Goal: Task Accomplishment & Management: Manage account settings

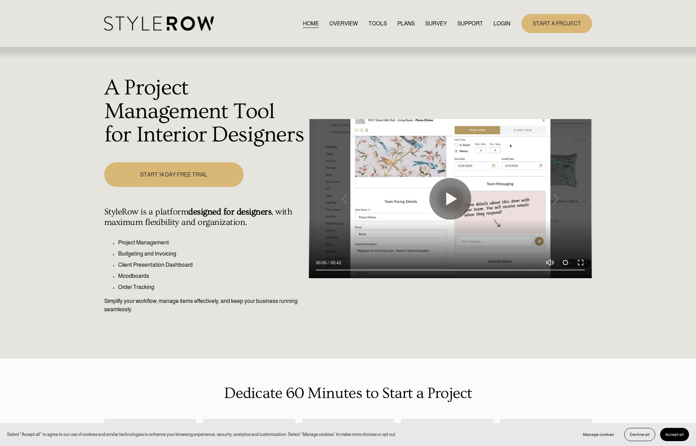
click at [498, 25] on link "LOGIN" at bounding box center [501, 23] width 17 height 9
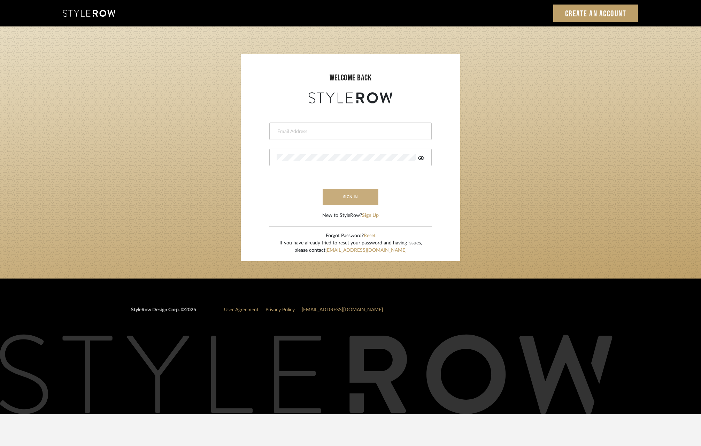
type input "molly@fitchhill.com"
click at [355, 195] on button "sign in" at bounding box center [351, 197] width 56 height 16
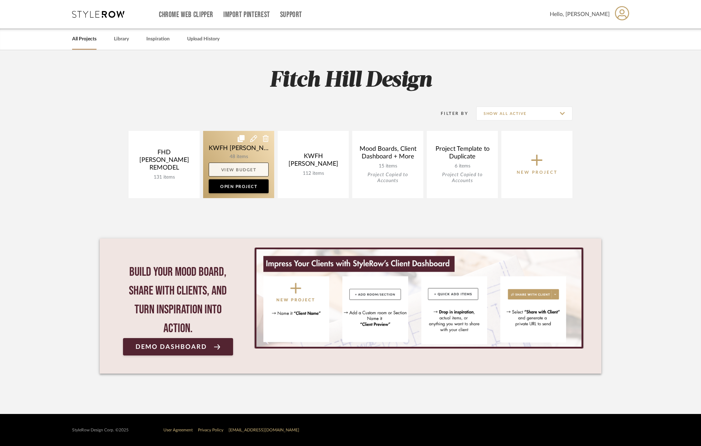
click at [239, 167] on link "View Budget" at bounding box center [239, 170] width 60 height 14
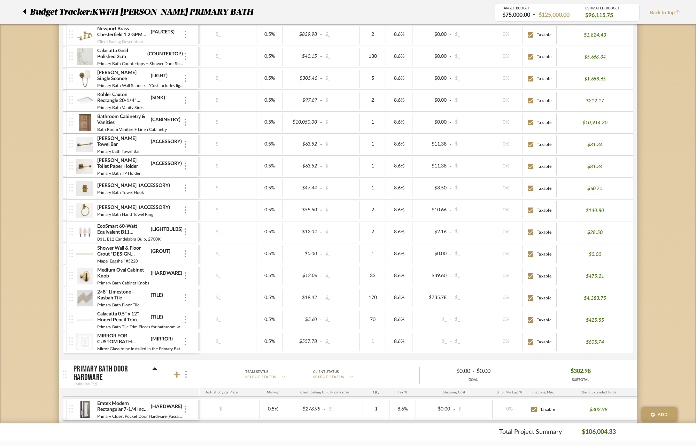
scroll to position [426, 0]
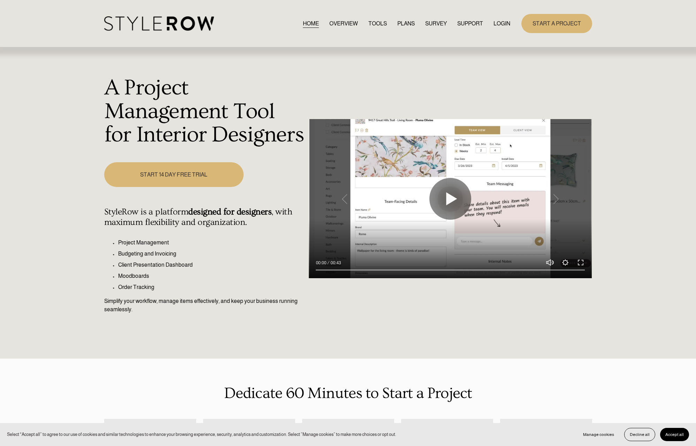
click at [503, 25] on link "LOGIN" at bounding box center [501, 23] width 17 height 9
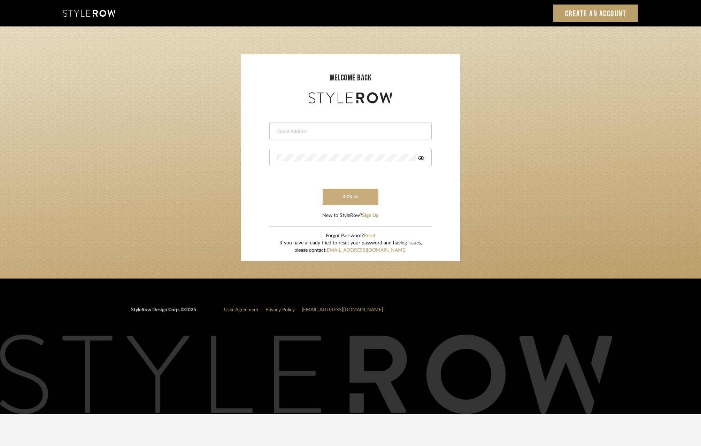
type input "[PERSON_NAME][EMAIL_ADDRESS][DOMAIN_NAME]"
click at [352, 200] on button "sign in" at bounding box center [351, 197] width 56 height 16
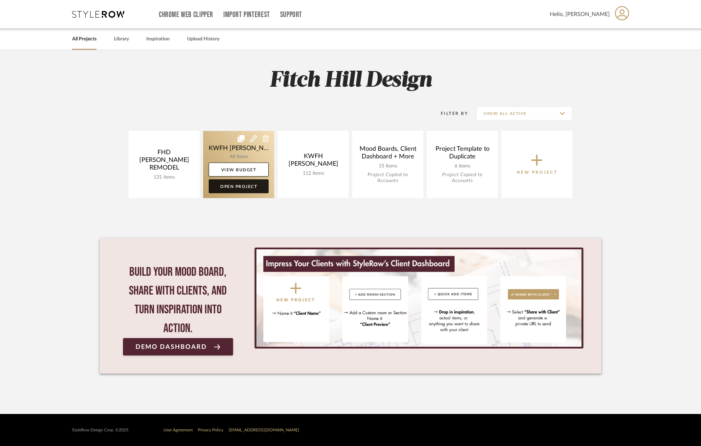
click at [245, 190] on link "Open Project" at bounding box center [239, 186] width 60 height 14
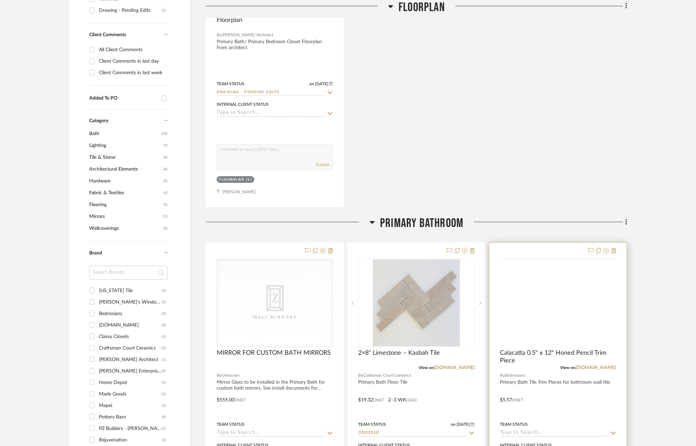
scroll to position [501, 0]
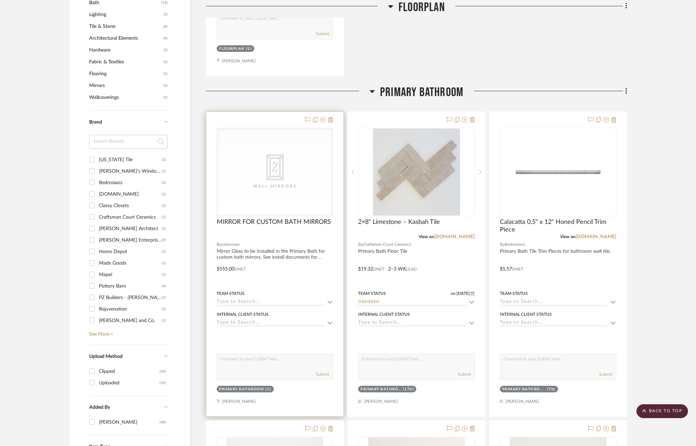
click at [254, 301] on input at bounding box center [271, 302] width 108 height 7
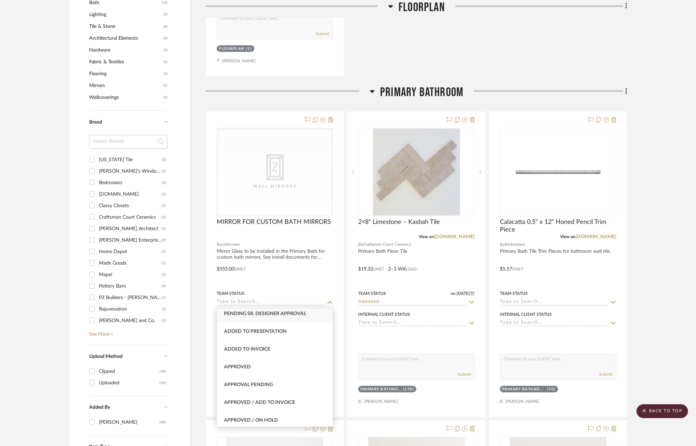
scroll to position [314, 0]
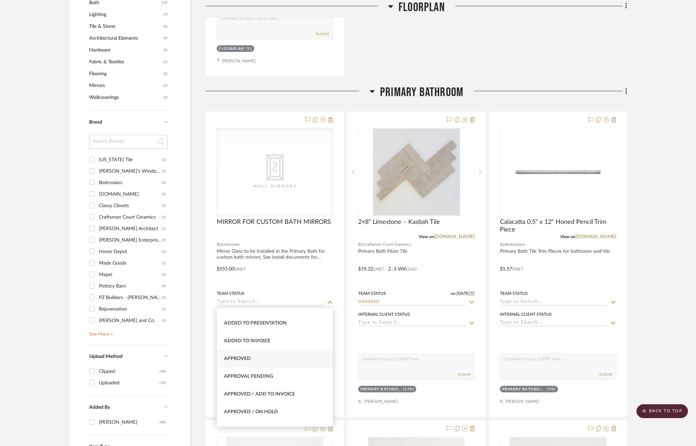
click at [250, 356] on span "Approved" at bounding box center [237, 358] width 27 height 5
type input "[DATE]"
type input "Approved"
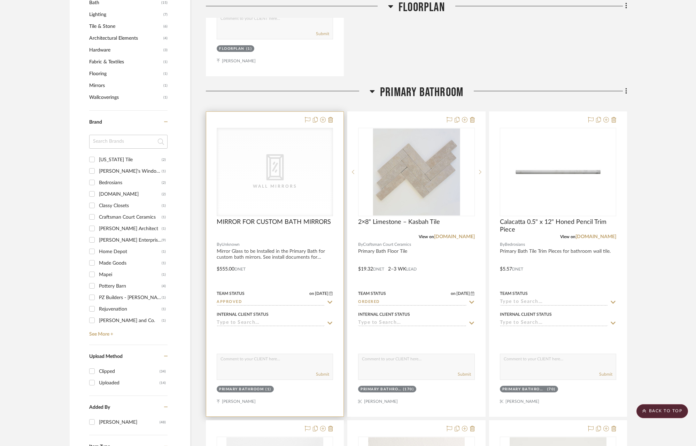
scroll to position [513, 0]
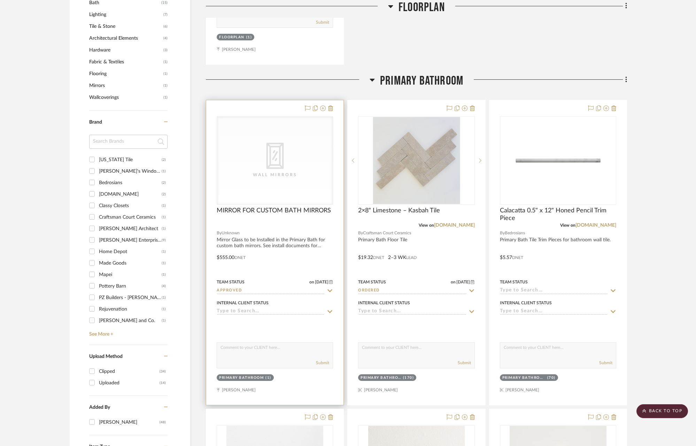
click at [332, 290] on icon at bounding box center [330, 291] width 5 height 3
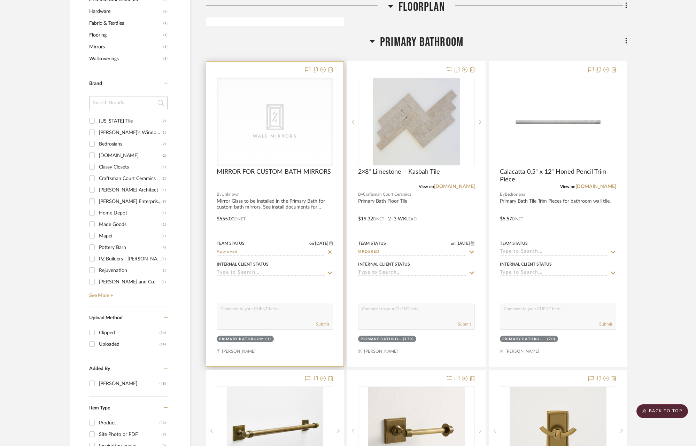
scroll to position [521, 0]
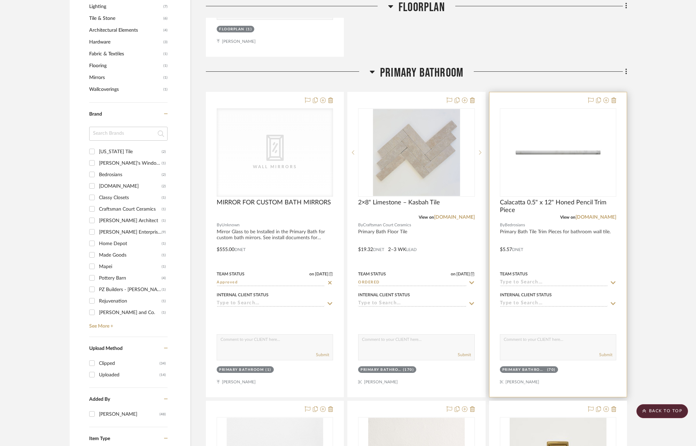
click at [545, 282] on input at bounding box center [554, 283] width 108 height 7
click at [514, 316] on span "Ordered" at bounding box center [518, 315] width 23 height 5
type input "[DATE]"
type input "Ordered"
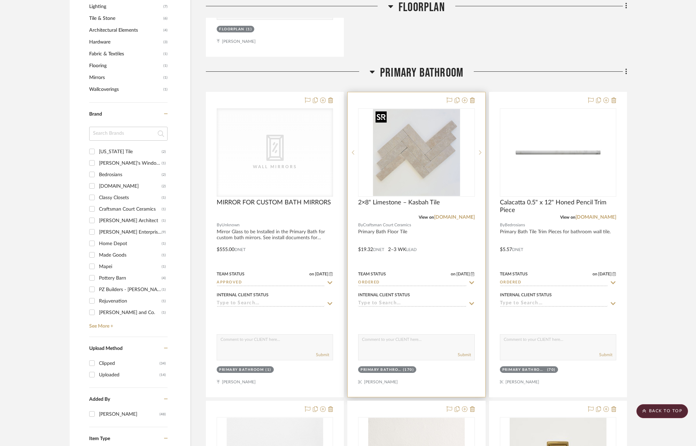
click at [451, 188] on img "0" at bounding box center [416, 152] width 87 height 87
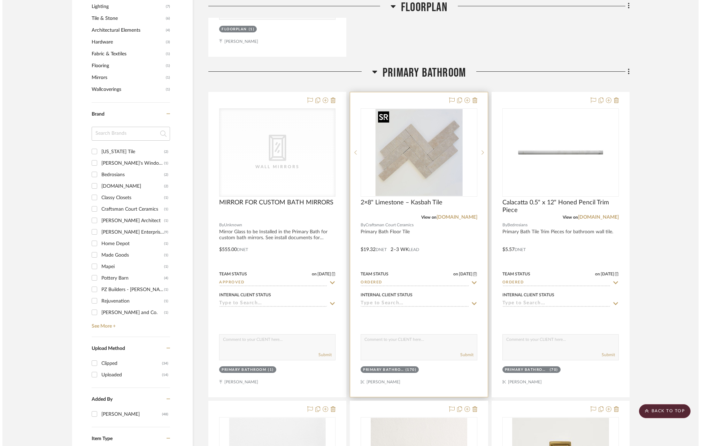
scroll to position [0, 0]
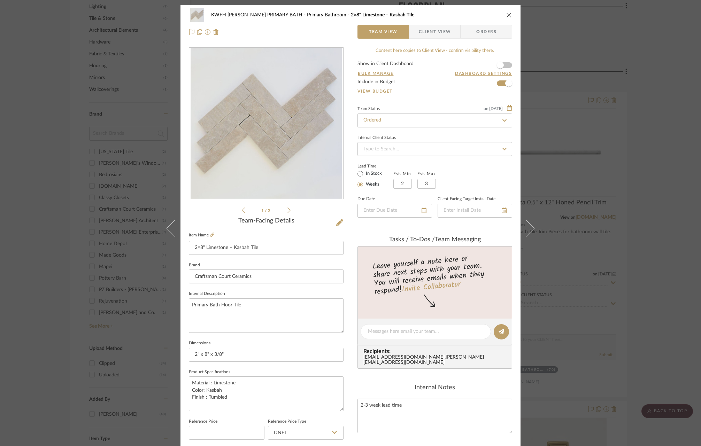
click at [503, 120] on icon at bounding box center [504, 120] width 4 height 2
click at [471, 35] on span "Orders" at bounding box center [487, 32] width 36 height 14
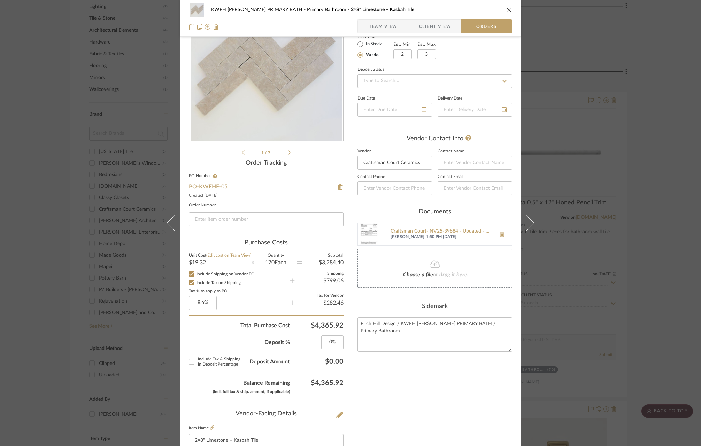
scroll to position [153, 0]
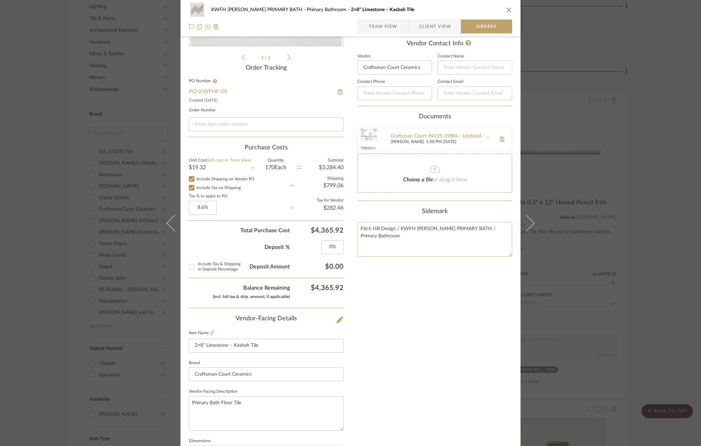
click at [395, 236] on textarea "Fitch Hill Design / KWFH [PERSON_NAME] PRIMARY BATH / Primary Bathroom" at bounding box center [434, 239] width 155 height 34
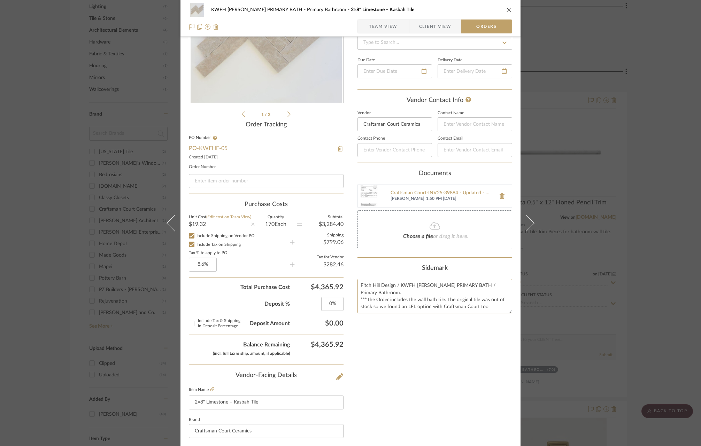
scroll to position [95, 0]
type textarea "Fitch Hill Design / KWFH [PERSON_NAME] PRIMARY BATH / Primary Bathroom. ***The …"
click at [364, 149] on input at bounding box center [394, 152] width 75 height 14
click at [365, 150] on input at bounding box center [394, 152] width 75 height 14
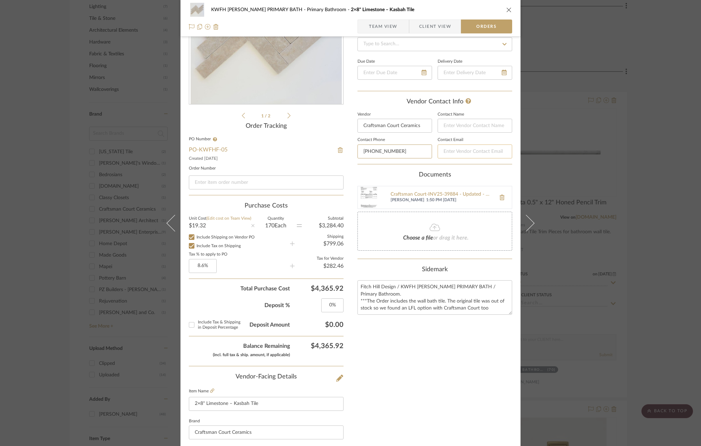
type input "[PHONE_NUMBER]"
click at [442, 152] on input at bounding box center [475, 152] width 75 height 14
type input "[PHONE_NUMBER]"
type input "[EMAIL_ADDRESS][DOMAIN_NAME]"
click at [468, 119] on input at bounding box center [475, 126] width 75 height 14
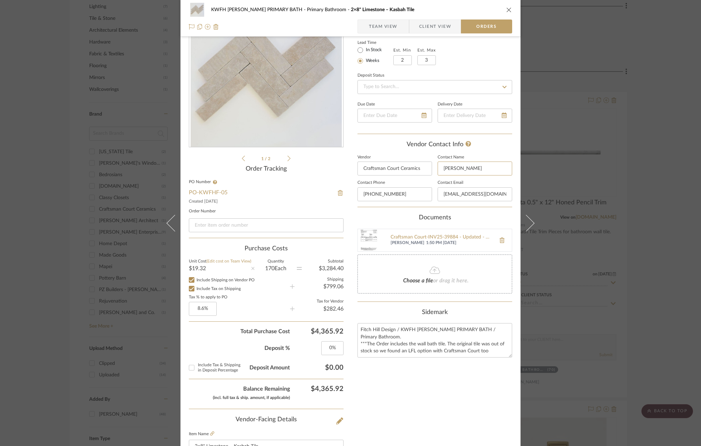
scroll to position [0, 0]
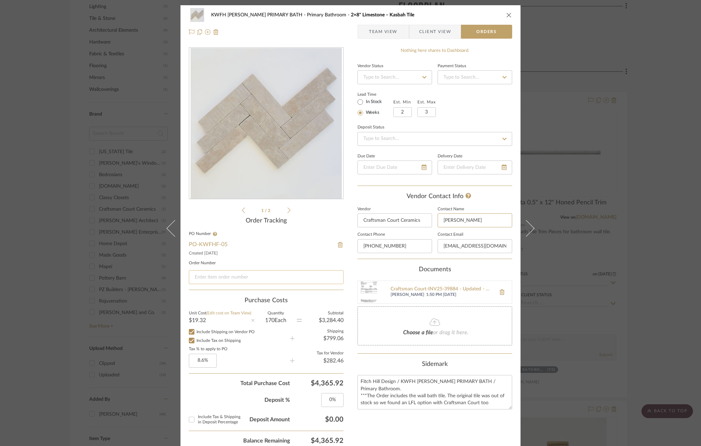
type input "[PERSON_NAME]"
click at [218, 275] on input at bounding box center [266, 277] width 155 height 14
type input "INV25-39884"
click at [276, 237] on fieldset "PO Number PO-KWFHF-05 Created [DATE]" at bounding box center [266, 244] width 155 height 24
click at [506, 14] on icon "close" at bounding box center [509, 15] width 6 height 6
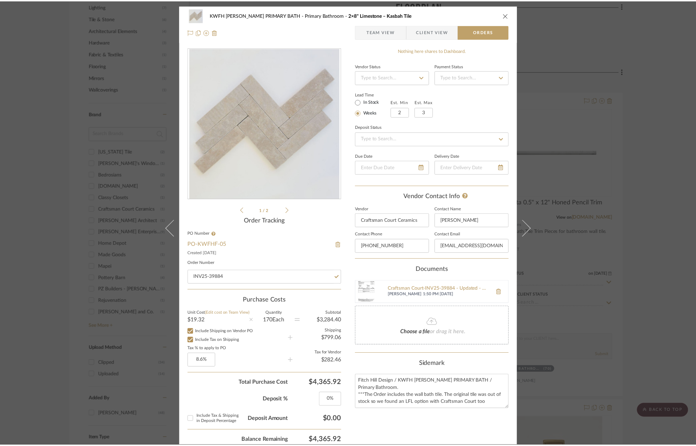
scroll to position [521, 0]
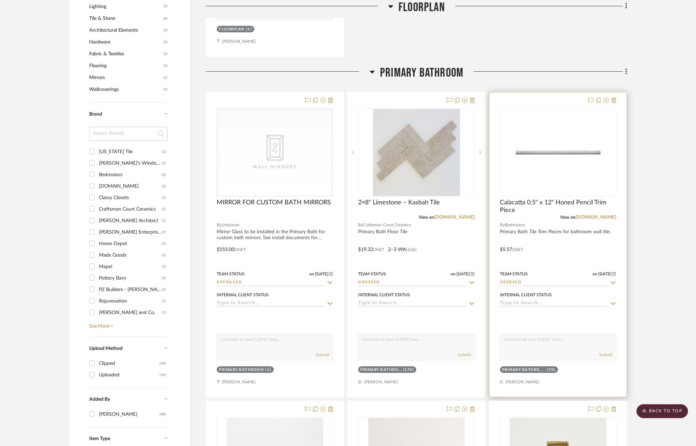
click at [548, 155] on img "0" at bounding box center [558, 152] width 87 height 87
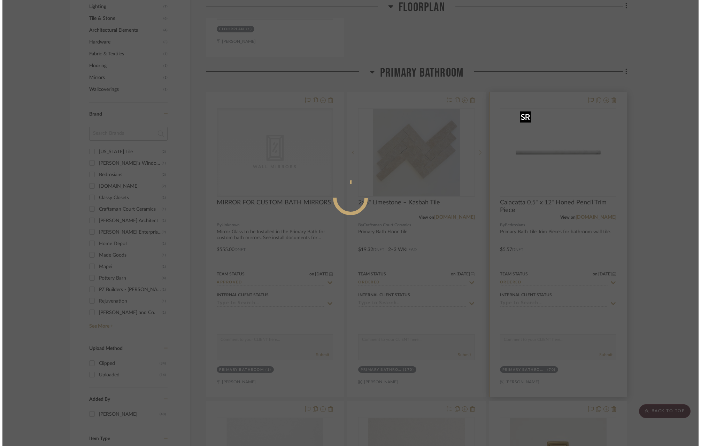
scroll to position [0, 0]
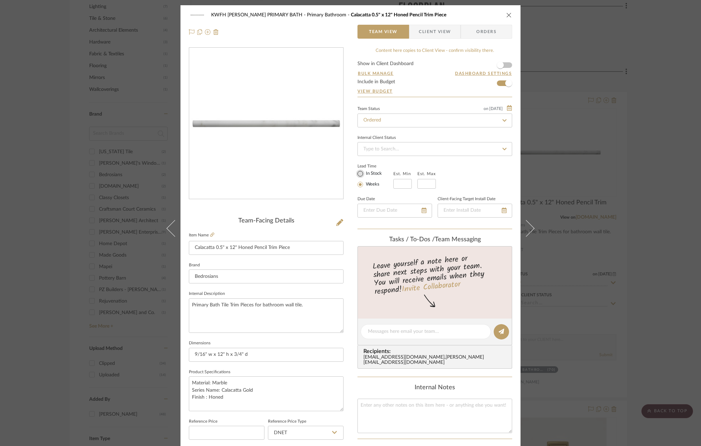
click at [359, 174] on input "In Stock" at bounding box center [360, 174] width 8 height 8
radio input "true"
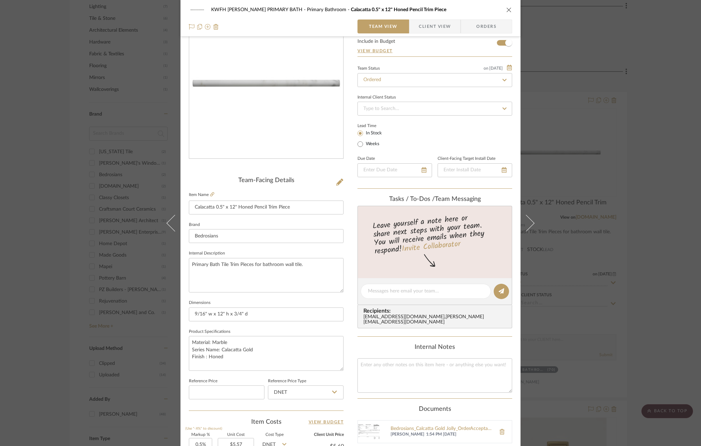
scroll to position [201, 0]
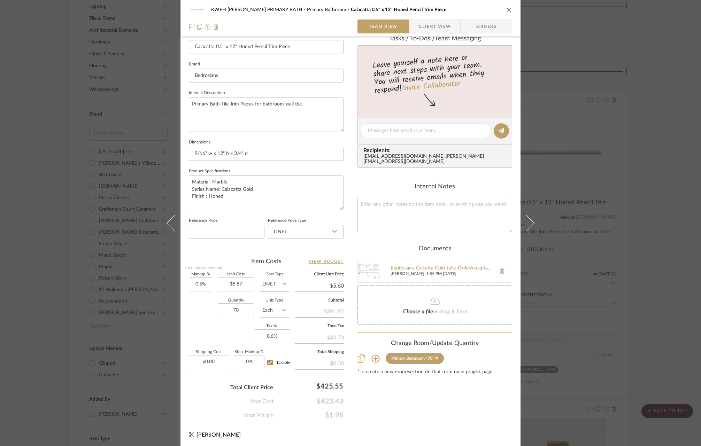
click at [485, 27] on span "Orders" at bounding box center [487, 27] width 36 height 14
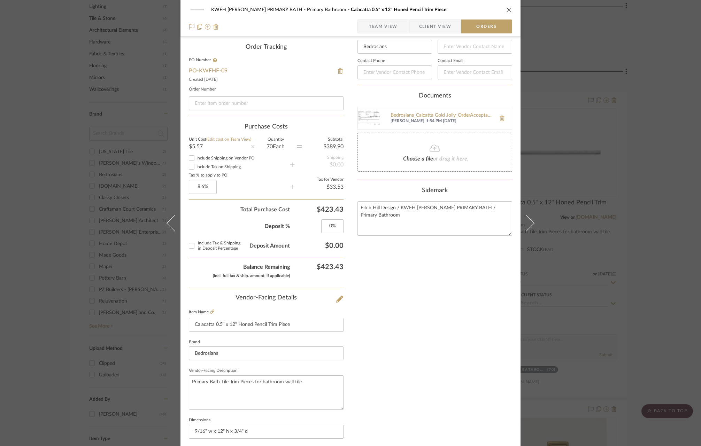
scroll to position [51, 0]
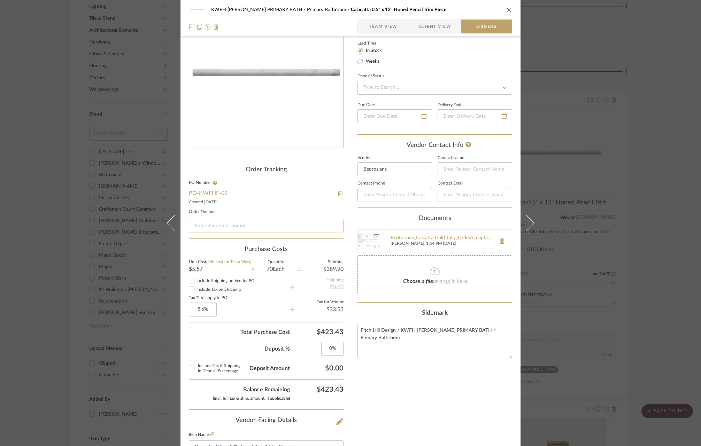
click at [239, 226] on input at bounding box center [266, 226] width 155 height 14
paste input "W640988896302"
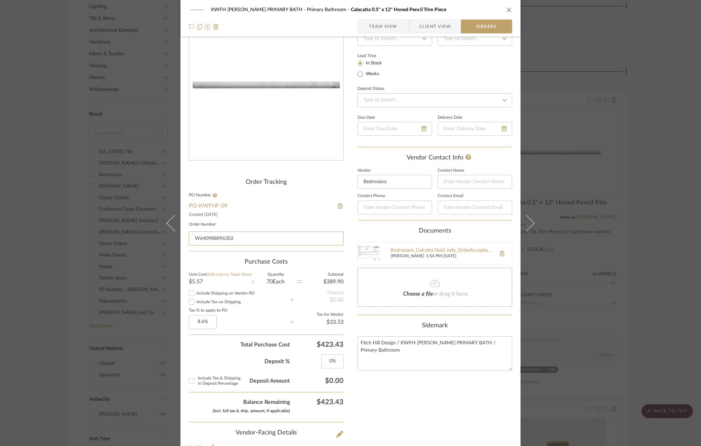
scroll to position [38, 0]
type input "W640988896302"
click at [407, 99] on input at bounding box center [434, 101] width 155 height 14
click at [448, 80] on div "Vendor Status Payment Status Lead Time In Stock Weeks Deposit Status Due Date D…" at bounding box center [434, 85] width 155 height 125
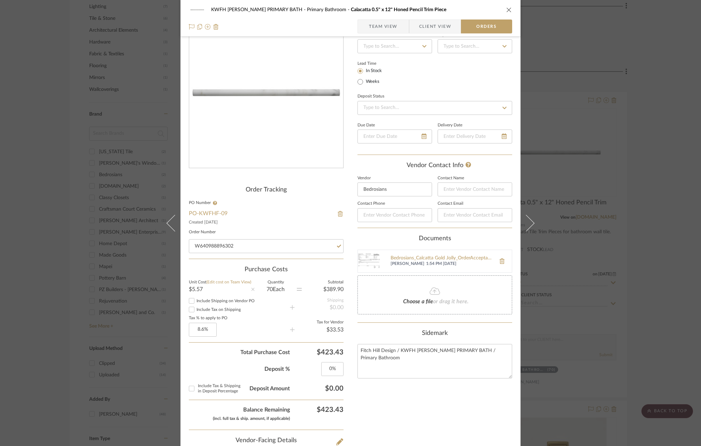
scroll to position [0, 0]
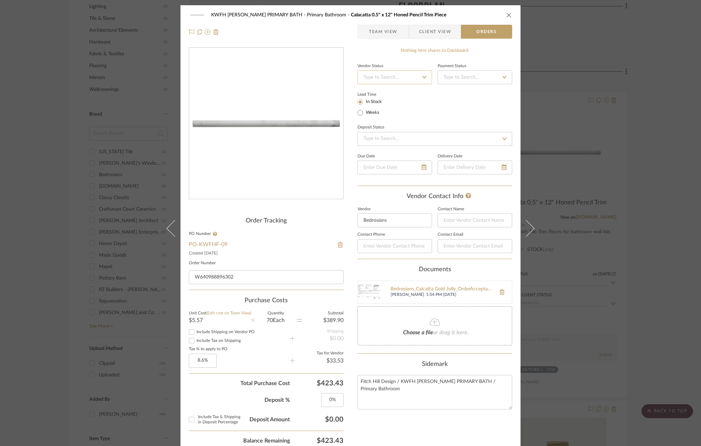
click at [390, 78] on input at bounding box center [394, 77] width 75 height 14
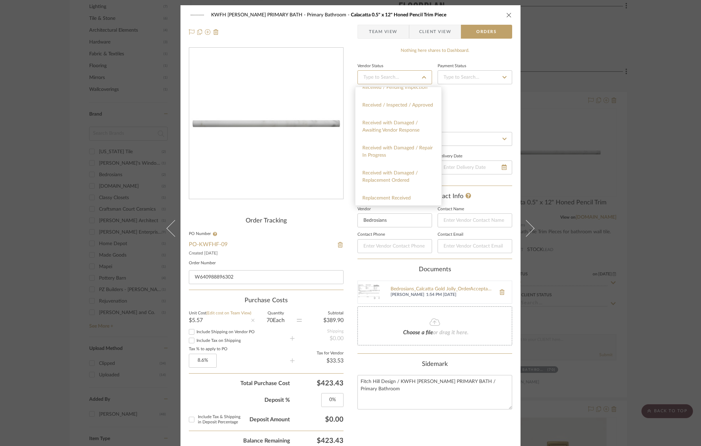
scroll to position [127, 0]
click at [411, 107] on div "Order Acknowledged" at bounding box center [398, 108] width 86 height 18
type input "[DATE]"
type input "Order Acknowledged"
type input "[DATE]"
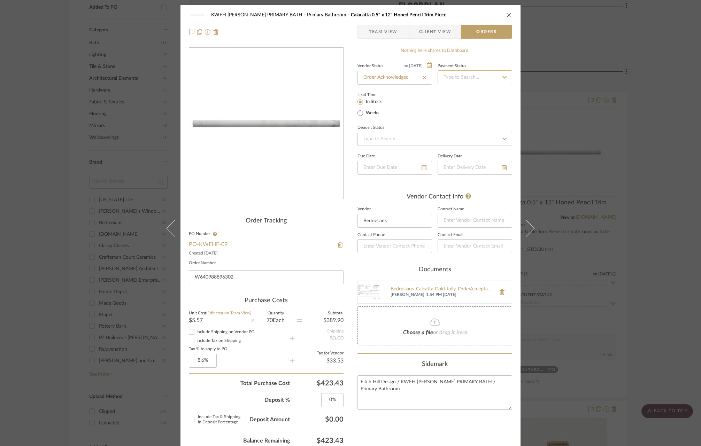
click at [461, 80] on input at bounding box center [475, 77] width 75 height 14
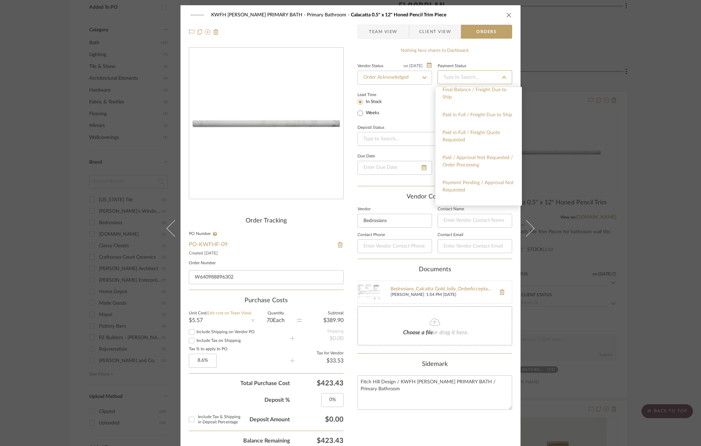
scroll to position [0, 0]
click at [422, 105] on div "Lead Time In Stock Weeks" at bounding box center [434, 103] width 155 height 27
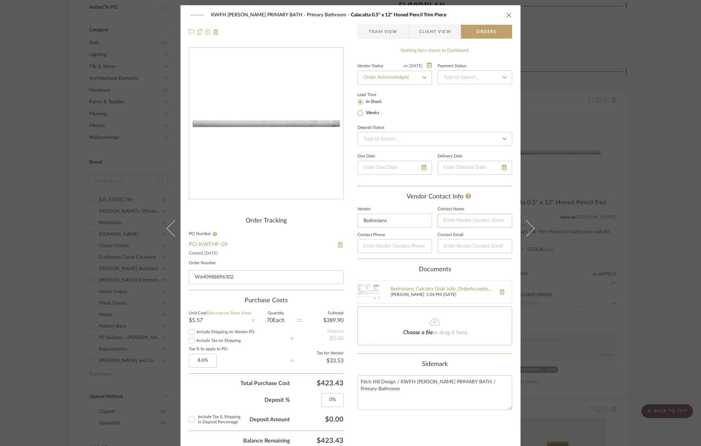
click at [458, 221] on input at bounding box center [475, 221] width 75 height 14
type input "I"
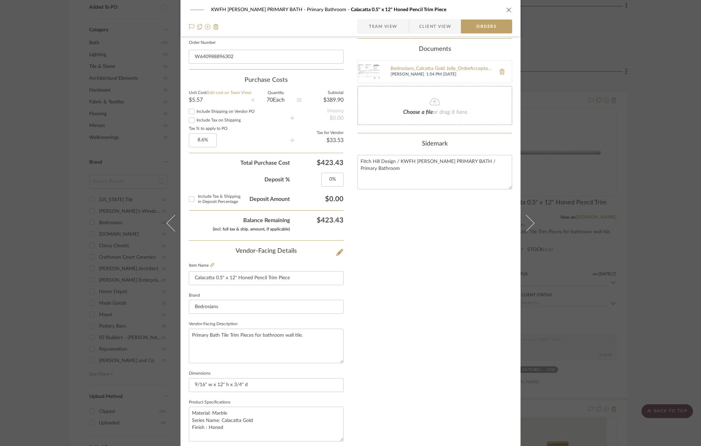
scroll to position [301, 0]
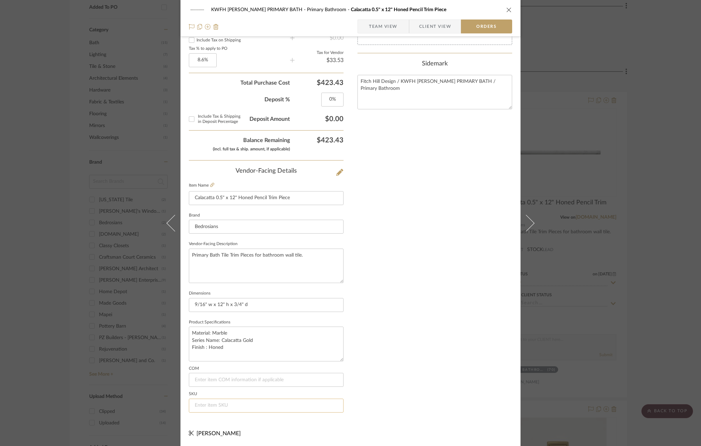
click at [209, 409] on input at bounding box center [266, 406] width 155 height 14
type input "MRBCALOROCANE"
click at [508, 8] on icon "close" at bounding box center [509, 10] width 6 height 6
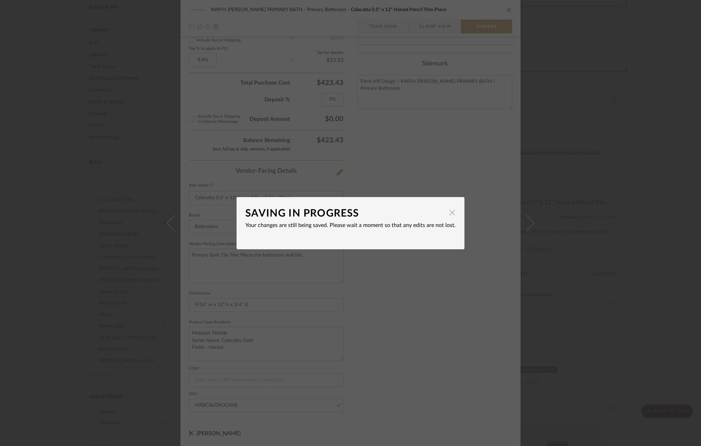
click at [451, 211] on span "button" at bounding box center [452, 213] width 14 height 14
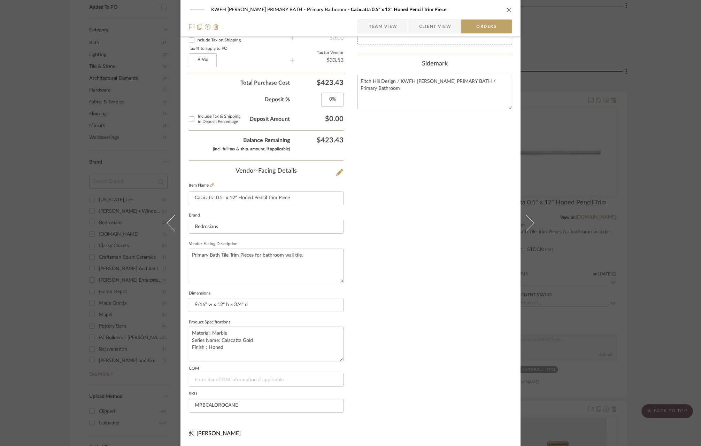
click at [506, 9] on icon "close" at bounding box center [509, 10] width 6 height 6
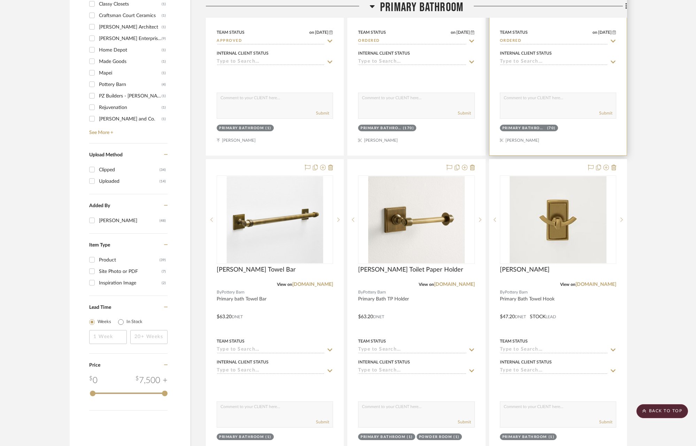
scroll to position [866, 0]
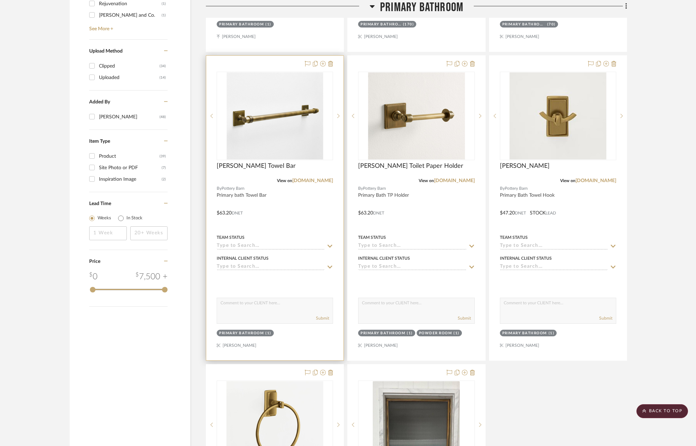
click at [272, 247] on input at bounding box center [271, 246] width 108 height 7
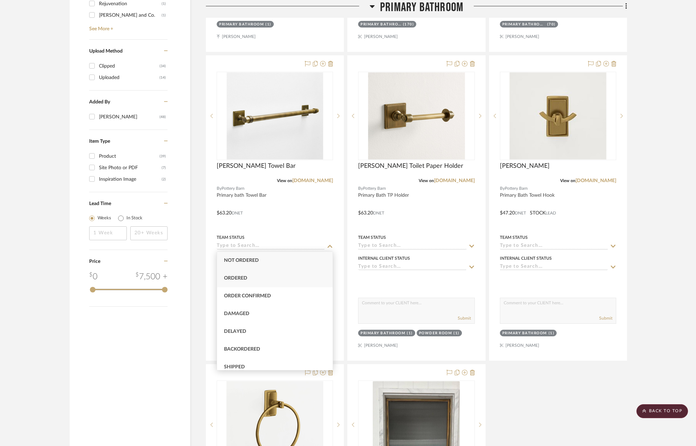
click at [264, 279] on div "Ordered" at bounding box center [275, 279] width 116 height 18
type input "[DATE]"
type input "Ordered"
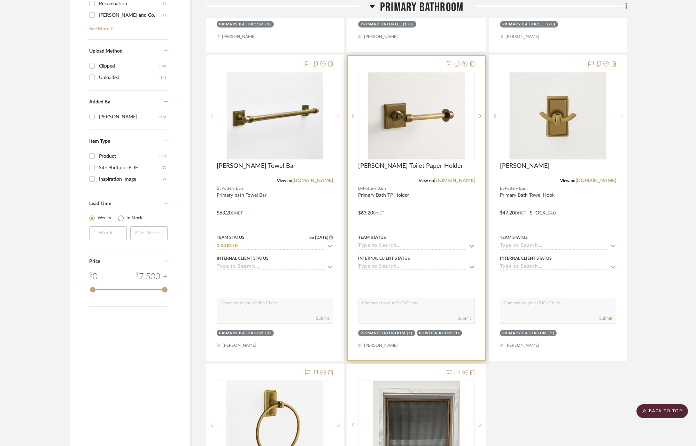
click at [420, 245] on input at bounding box center [412, 246] width 108 height 7
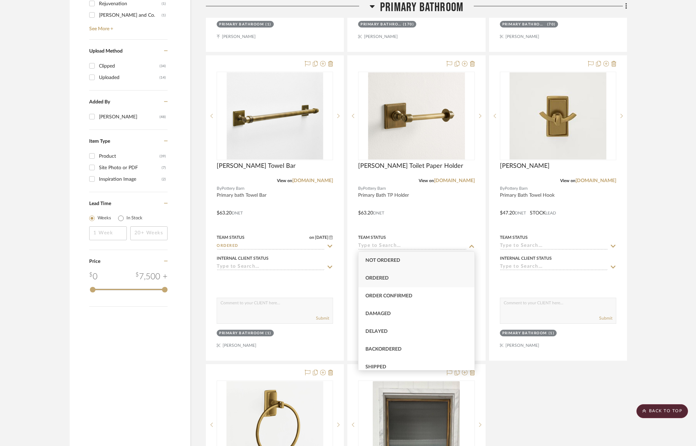
click at [400, 275] on div "Ordered" at bounding box center [417, 279] width 116 height 18
type input "[DATE]"
type input "Ordered"
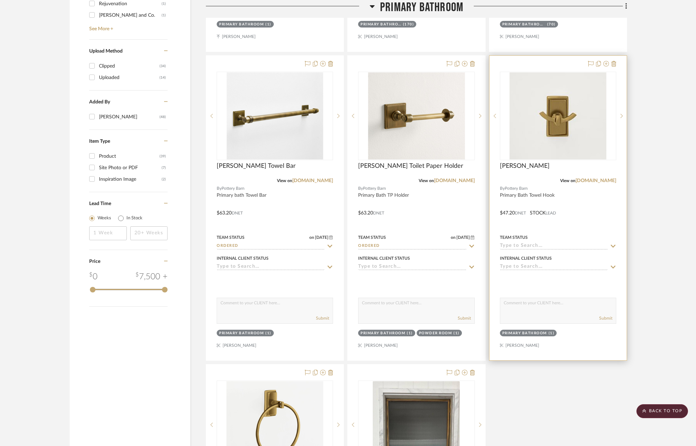
click at [548, 245] on input at bounding box center [554, 246] width 108 height 7
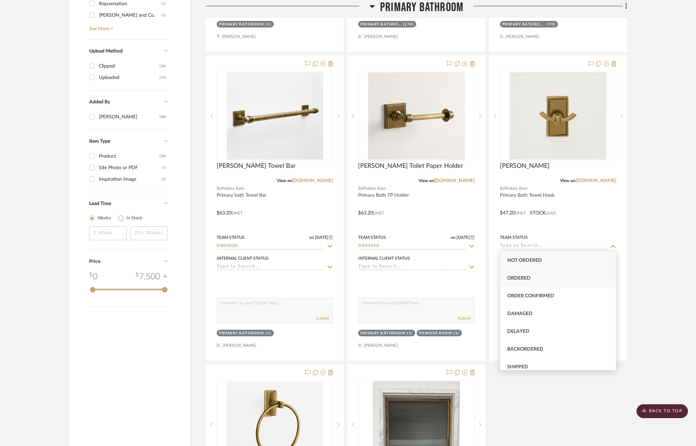
click at [523, 279] on span "Ordered" at bounding box center [518, 278] width 23 height 5
type input "[DATE]"
type input "Ordered"
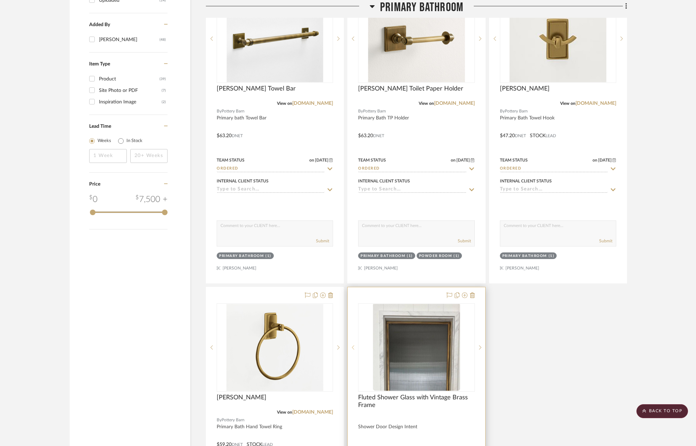
scroll to position [933, 0]
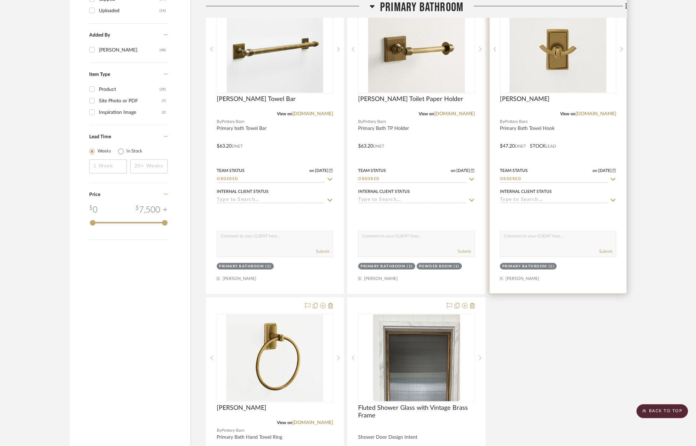
click at [612, 181] on icon at bounding box center [613, 180] width 6 height 6
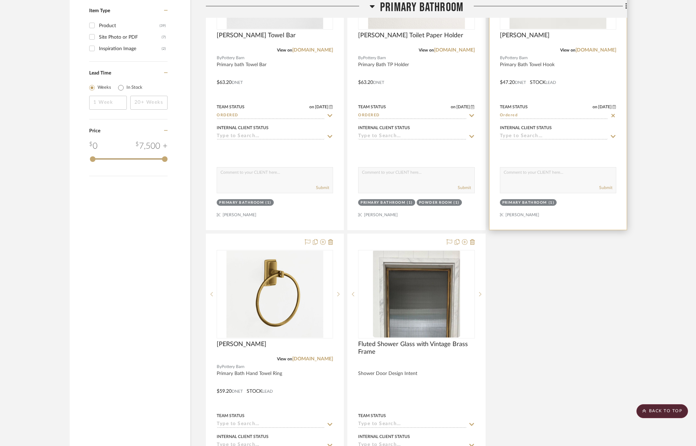
scroll to position [912, 0]
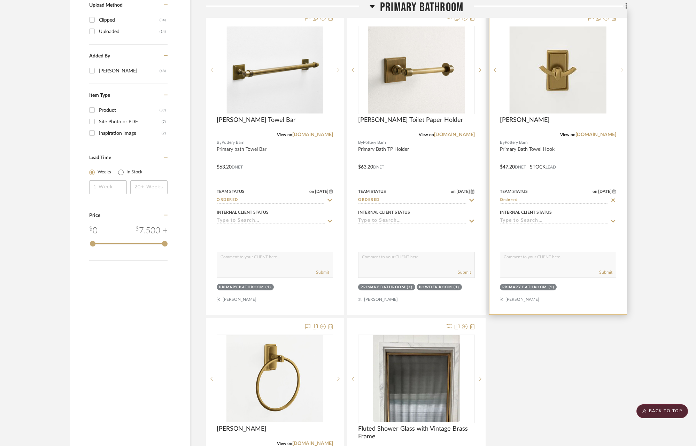
click at [615, 199] on icon at bounding box center [613, 201] width 6 height 6
click at [612, 198] on icon at bounding box center [613, 201] width 6 height 6
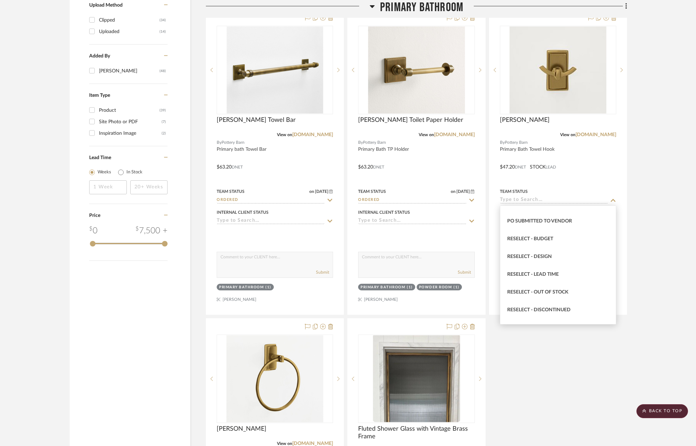
scroll to position [579, 0]
click at [559, 307] on span "Reselect - Discontinued" at bounding box center [538, 307] width 63 height 5
type input "Reselect - Discontinued"
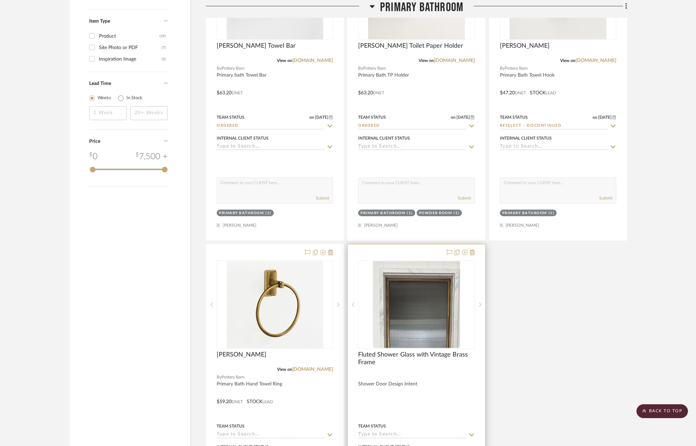
scroll to position [1065, 0]
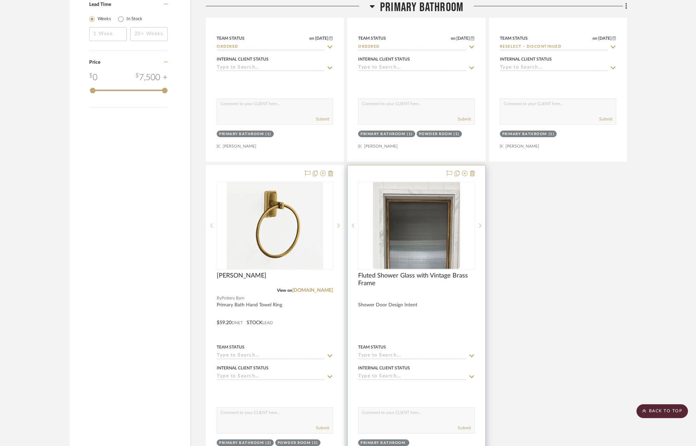
click at [472, 356] on icon at bounding box center [472, 356] width 6 height 6
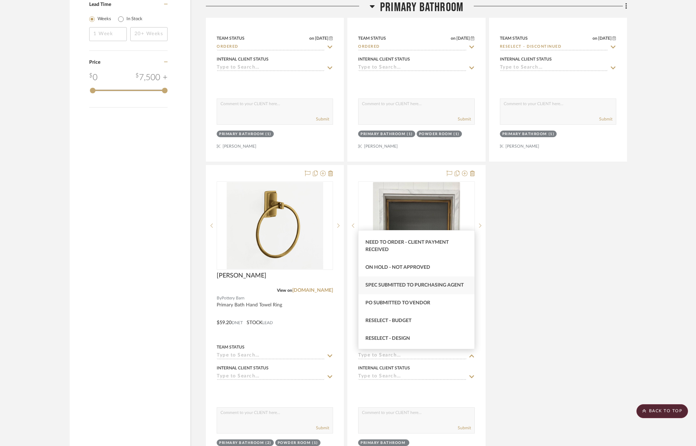
scroll to position [520, 0]
click at [434, 283] on span "Spec Submitted to Purchasing Agent" at bounding box center [414, 285] width 98 height 5
type input "[DATE]"
type input "Spec Submitted to Purchasing Agent"
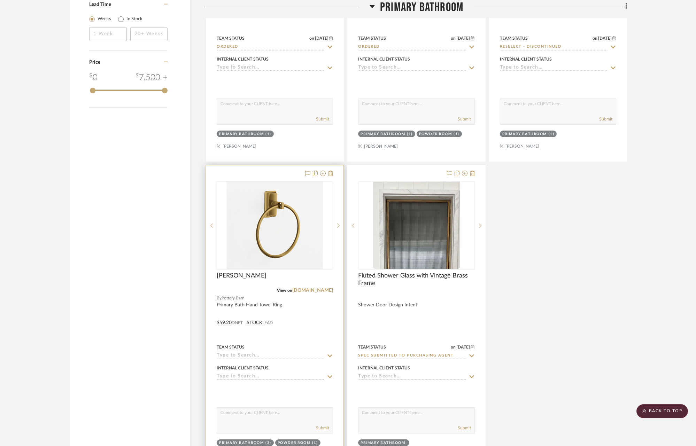
click at [330, 356] on icon at bounding box center [330, 356] width 5 height 3
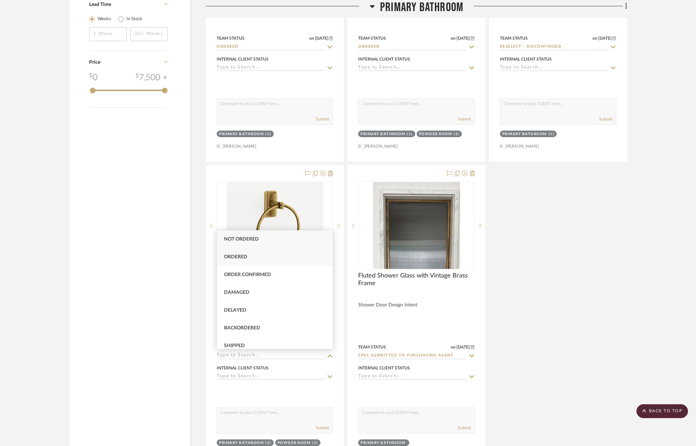
click at [276, 256] on div "Ordered" at bounding box center [275, 257] width 116 height 18
type input "[DATE]"
type input "Ordered"
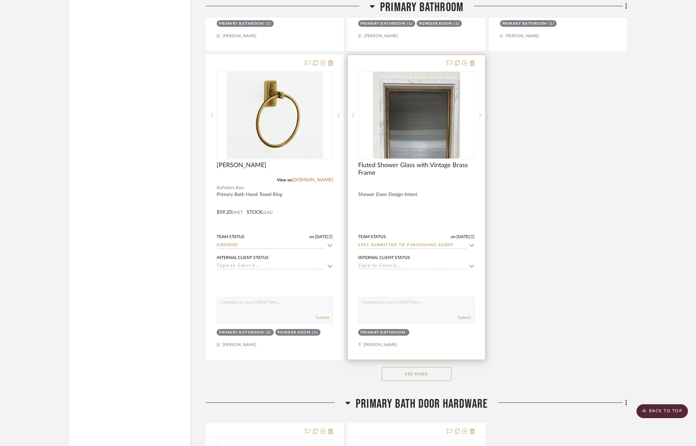
scroll to position [1200, 0]
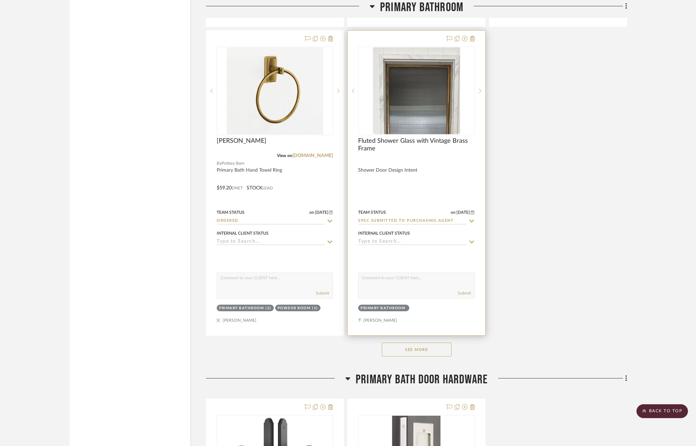
click at [425, 348] on button "See More" at bounding box center [417, 350] width 70 height 14
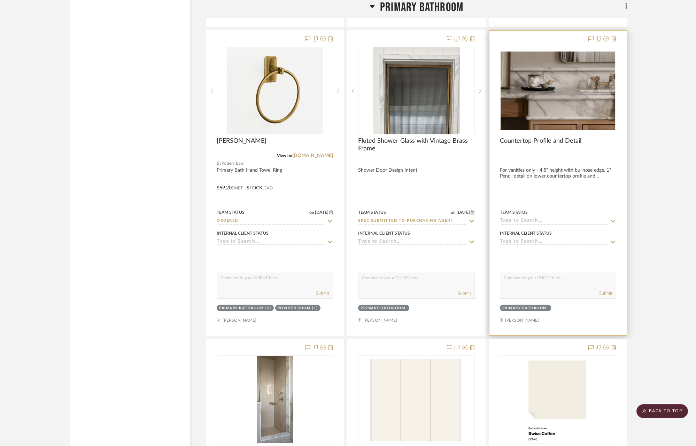
click at [611, 221] on icon at bounding box center [613, 221] width 6 height 6
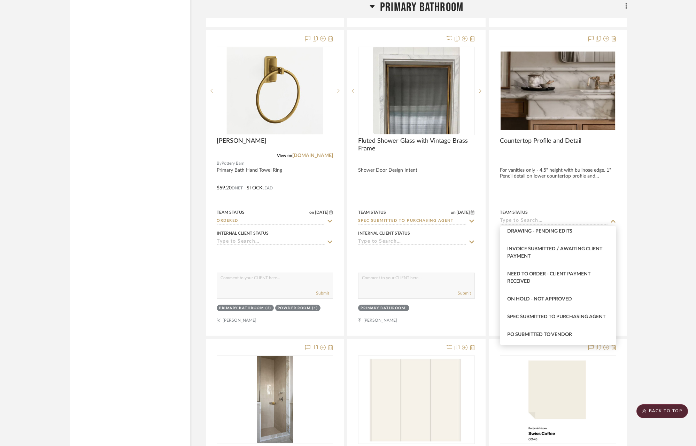
scroll to position [484, 0]
click at [553, 315] on span "Spec Submitted to Purchasing Agent" at bounding box center [556, 317] width 98 height 5
type input "[DATE]"
type input "Spec Submitted to Purchasing Agent"
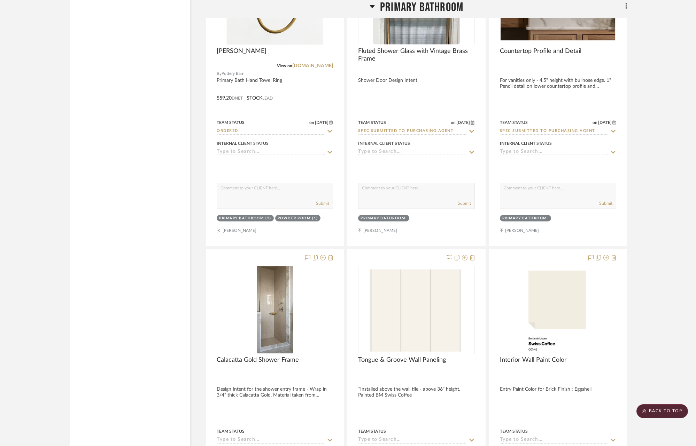
scroll to position [1360, 0]
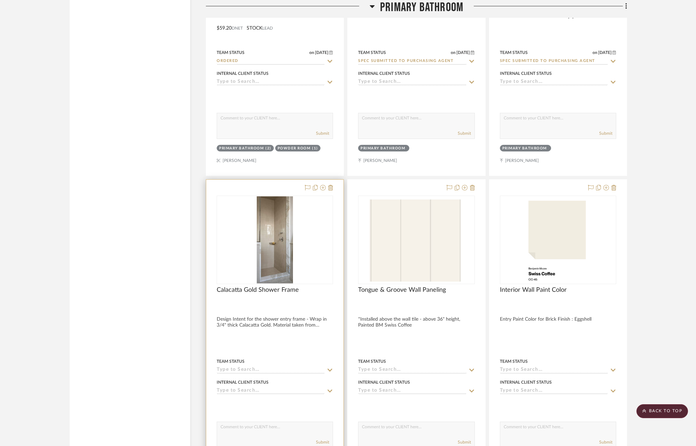
click at [333, 370] on div at bounding box center [274, 332] width 137 height 305
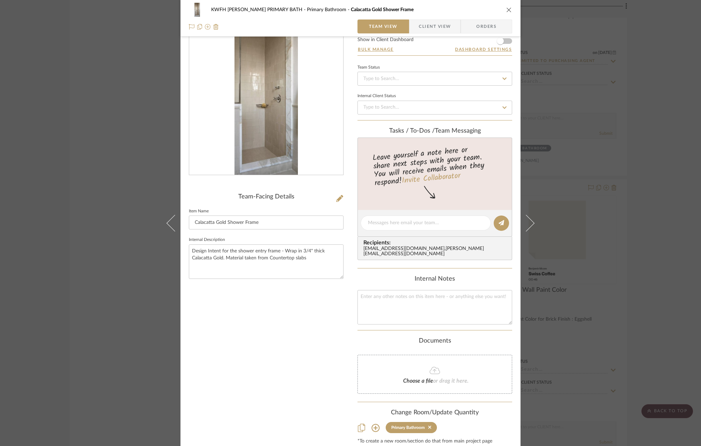
scroll to position [0, 0]
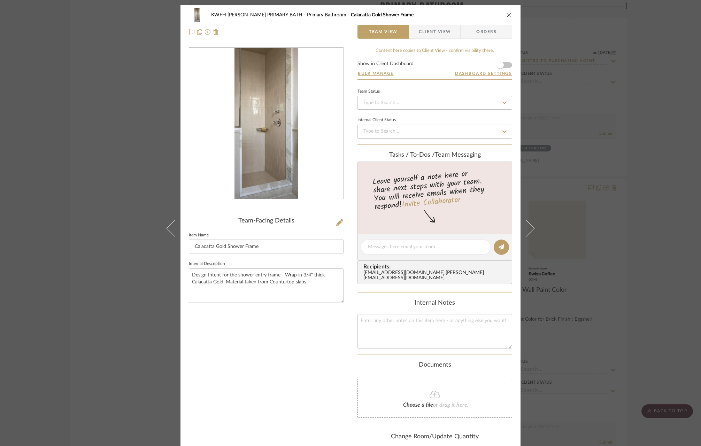
click at [501, 104] on icon at bounding box center [504, 102] width 6 height 5
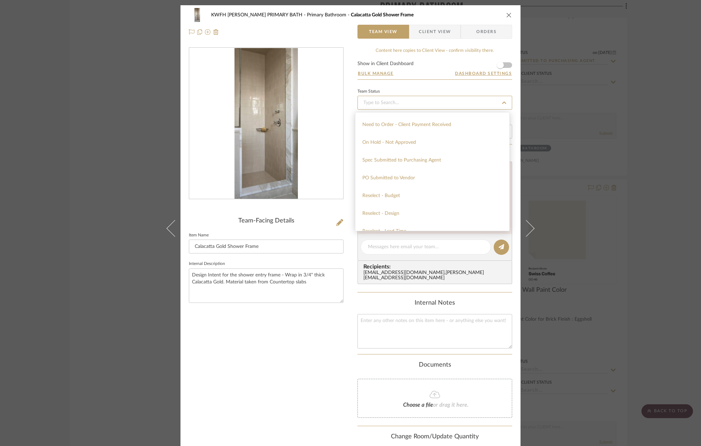
scroll to position [472, 0]
click at [415, 195] on div "Spec Submitted to Purchasing Agent" at bounding box center [432, 200] width 154 height 18
type input "[DATE]"
type input "Spec Submitted to Purchasing Agent"
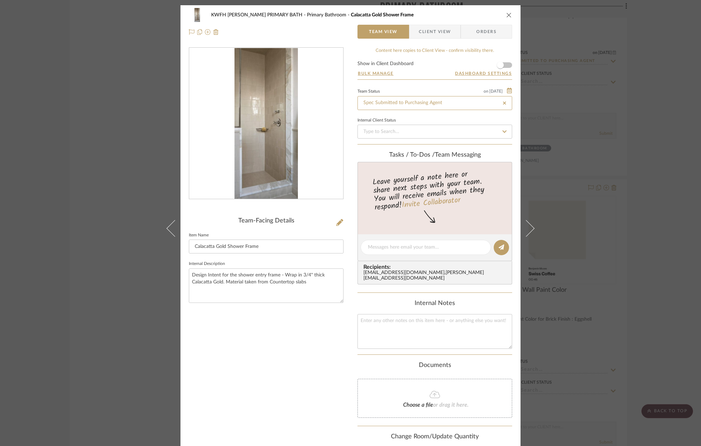
type input "[DATE]"
type input "Spec Submitted to Purchasing Agent"
click at [506, 16] on icon "close" at bounding box center [509, 15] width 6 height 6
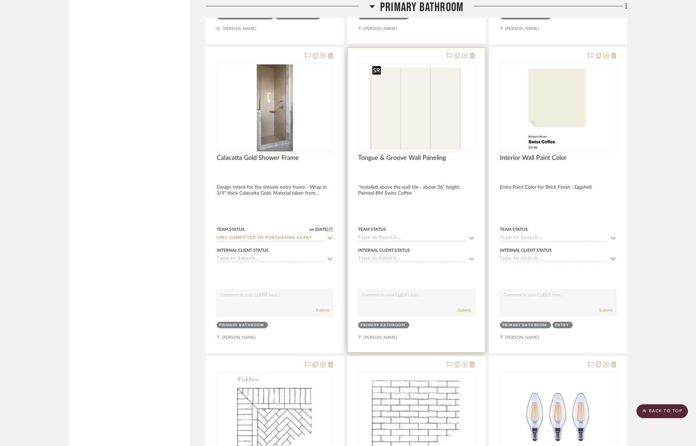
scroll to position [1493, 0]
click at [434, 185] on div at bounding box center [416, 199] width 137 height 305
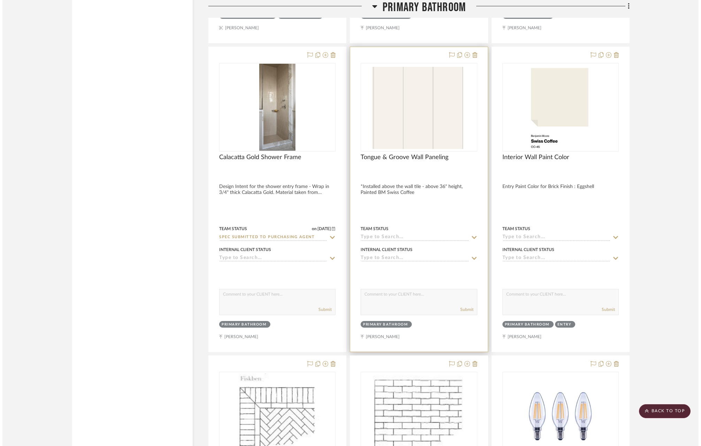
scroll to position [0, 0]
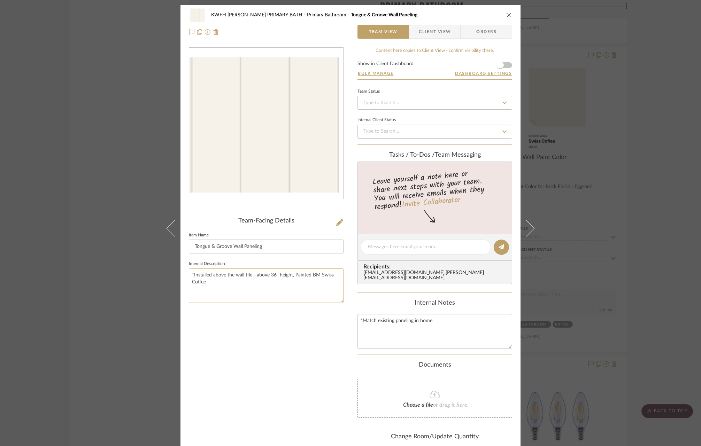
click at [271, 275] on textarea "*Installed above the wall tile - above 36" height, Painted BM Swiss Coffee" at bounding box center [266, 286] width 155 height 34
drag, startPoint x: 268, startPoint y: 275, endPoint x: 273, endPoint y: 276, distance: 5.0
click at [273, 276] on textarea "*Installed above the wall tile - above 36" height, Painted BM Swiss Coffee" at bounding box center [266, 286] width 155 height 34
click at [276, 275] on textarea "*Installed above the wall tile - above 42" height, Painted BM Swiss Coffee" at bounding box center [266, 286] width 155 height 34
click at [230, 286] on textarea "*Installed above the wall tile - above 42" tile height, Painted BM Swiss Coffee" at bounding box center [266, 286] width 155 height 34
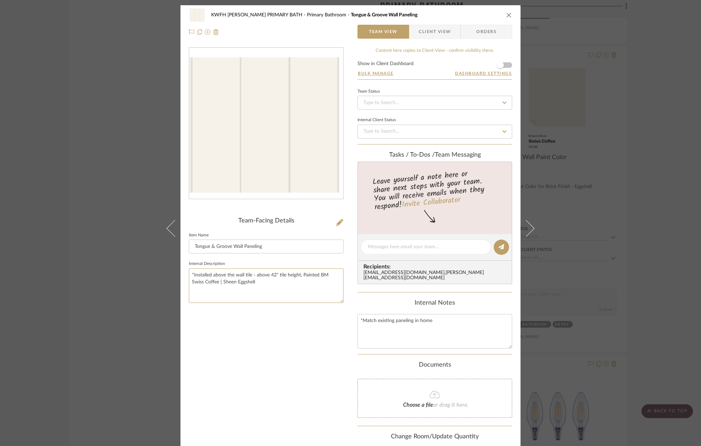
type textarea "*Installed above the wall tile - above 42" tile height, Painted BM Swiss Coffee…"
click at [508, 16] on icon "close" at bounding box center [509, 15] width 6 height 6
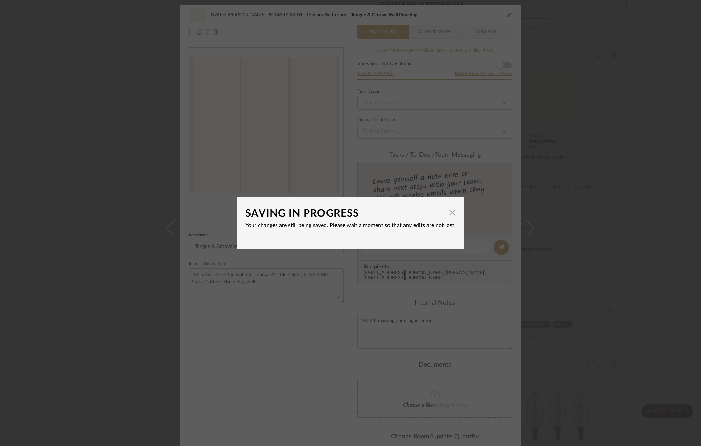
drag, startPoint x: 446, startPoint y: 215, endPoint x: 453, endPoint y: 201, distance: 15.1
click at [446, 215] on span "button" at bounding box center [452, 213] width 14 height 14
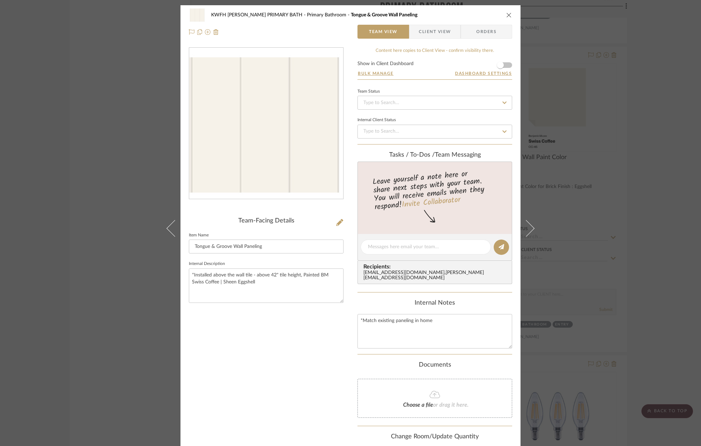
click at [508, 14] on icon "close" at bounding box center [509, 15] width 6 height 6
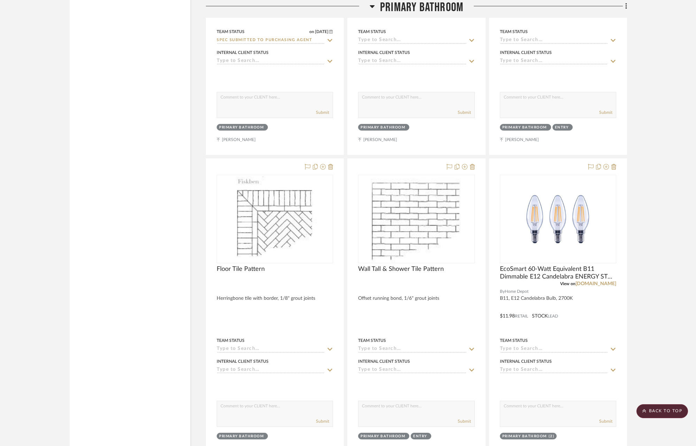
scroll to position [1875, 0]
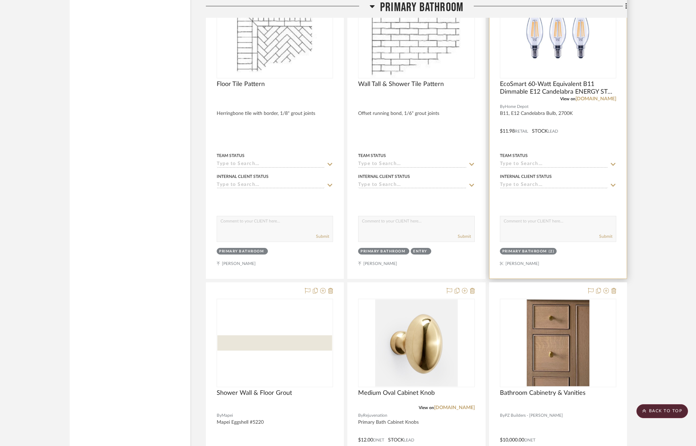
click at [561, 162] on input at bounding box center [554, 164] width 108 height 7
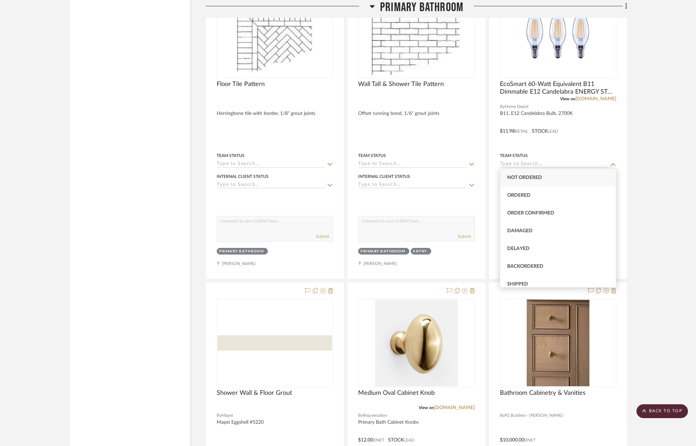
click at [535, 178] on span "Not ordered" at bounding box center [524, 177] width 35 height 5
type input "[DATE]"
type input "Not ordered"
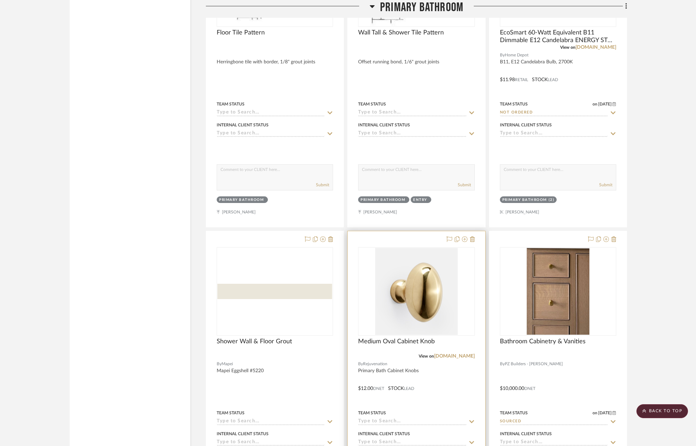
scroll to position [2024, 0]
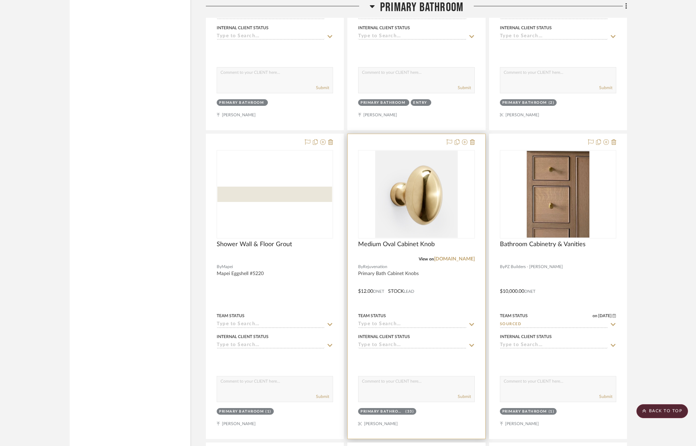
click at [470, 322] on icon at bounding box center [472, 325] width 6 height 6
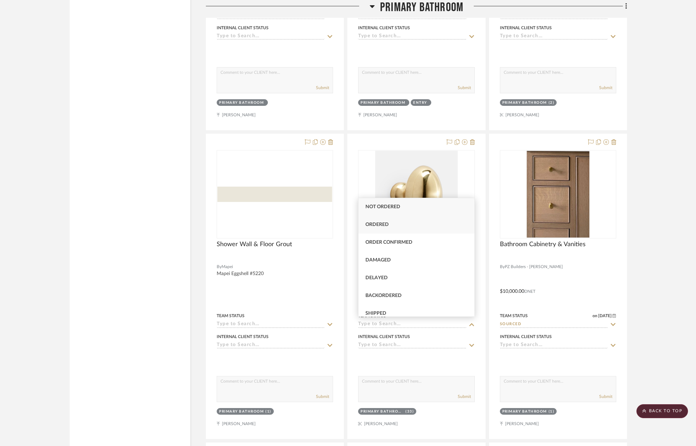
click at [413, 226] on div "Ordered" at bounding box center [417, 225] width 116 height 18
type input "[DATE]"
type input "Ordered"
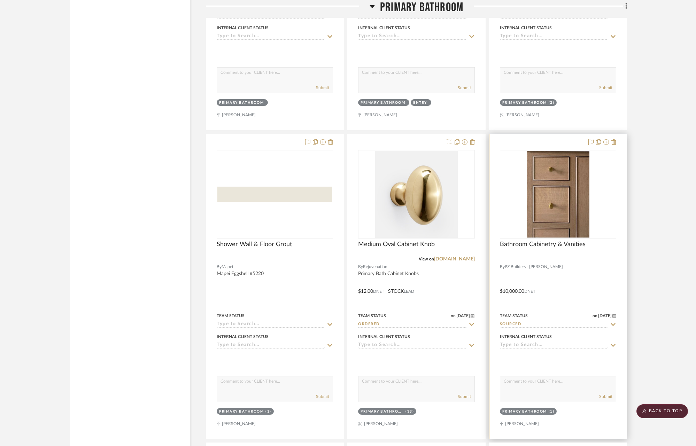
click at [613, 324] on icon at bounding box center [613, 324] width 5 height 3
click at [609, 323] on sr-typeahead "Sourced" at bounding box center [558, 325] width 116 height 7
click at [571, 169] on div at bounding box center [558, 194] width 116 height 88
click at [611, 322] on icon at bounding box center [613, 325] width 6 height 6
click at [614, 324] on icon at bounding box center [612, 324] width 3 height 3
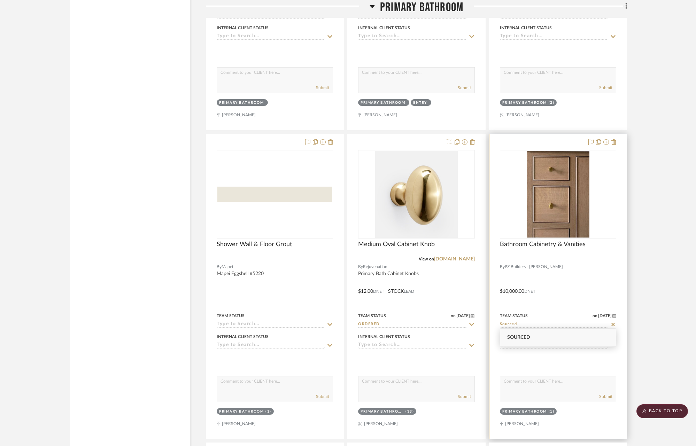
type input "[DATE]"
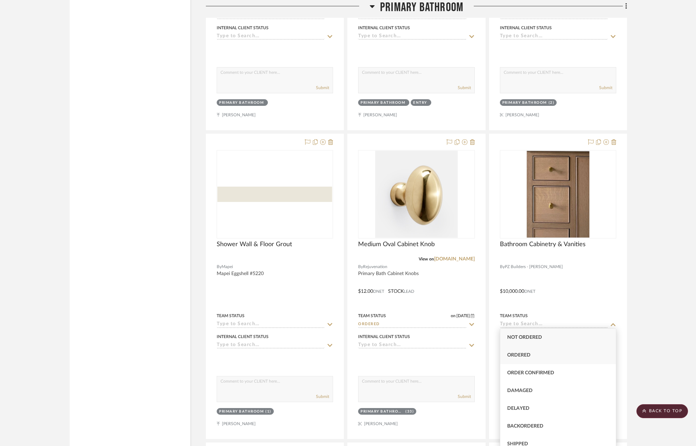
click at [532, 357] on div "Ordered" at bounding box center [558, 356] width 116 height 18
type input "Ordered"
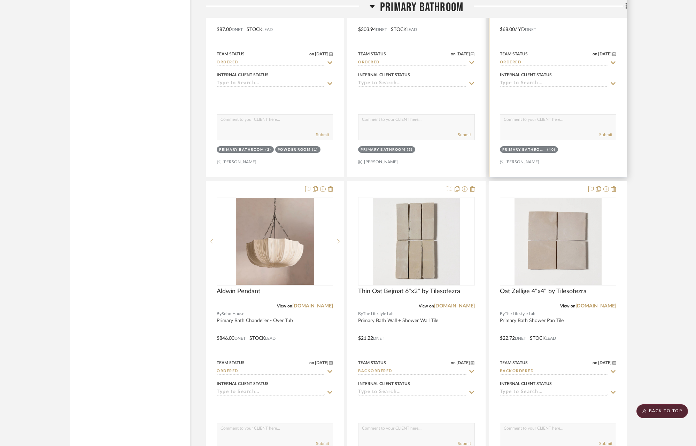
scroll to position [2598, 0]
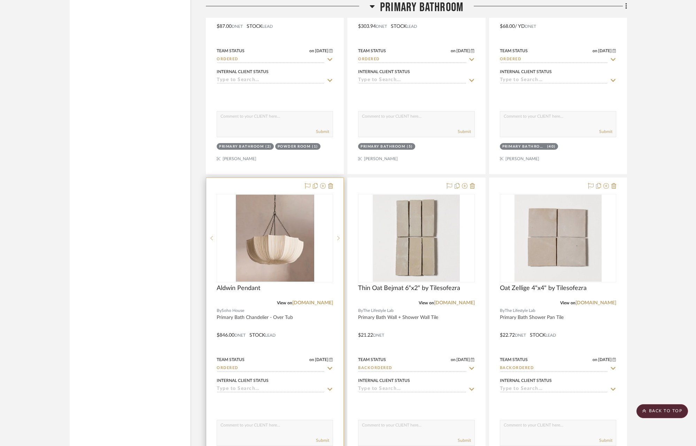
click at [330, 367] on icon at bounding box center [330, 368] width 5 height 3
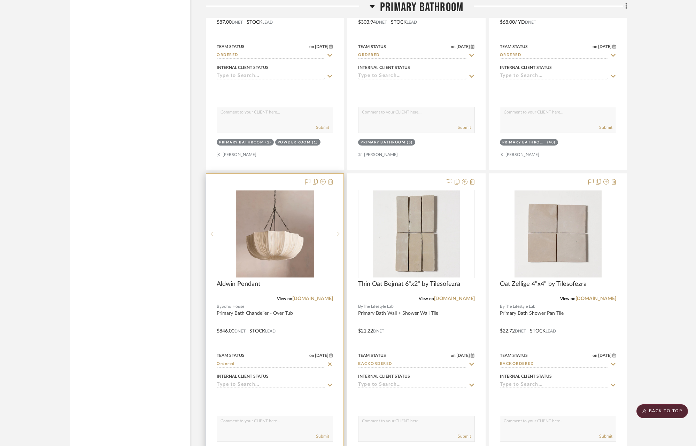
scroll to position [2611, 0]
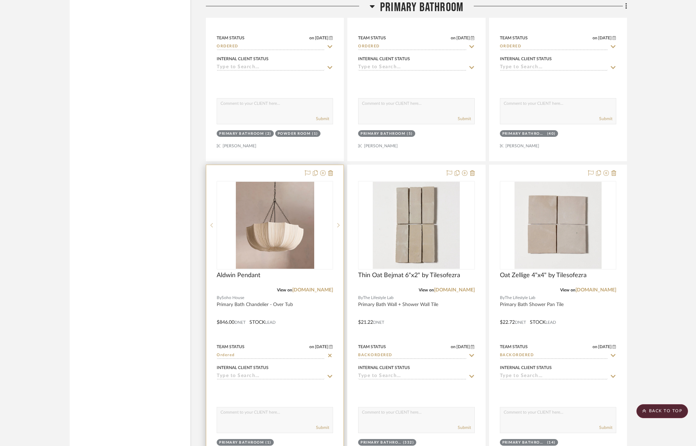
click at [309, 349] on div "Team Status on [DATE] [DATE] Ordered" at bounding box center [275, 351] width 116 height 17
click at [331, 353] on icon at bounding box center [330, 356] width 6 height 6
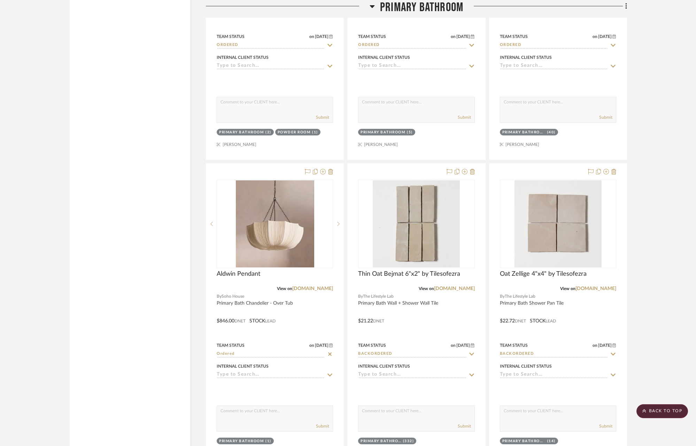
scroll to position [2614, 0]
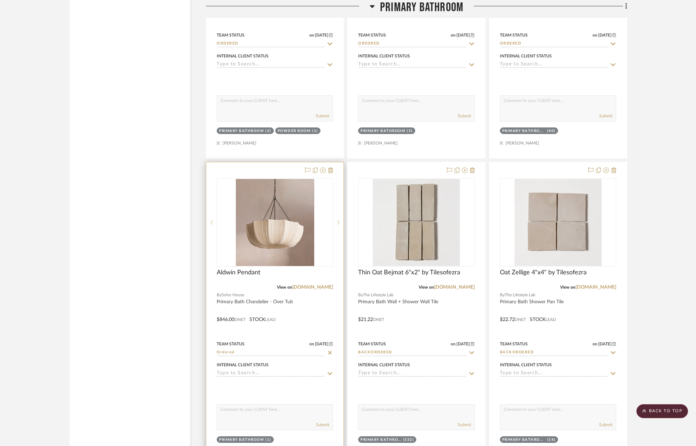
click at [274, 350] on input "Ordered" at bounding box center [271, 353] width 108 height 7
click at [328, 351] on icon at bounding box center [330, 353] width 6 height 6
type input "[DATE]"
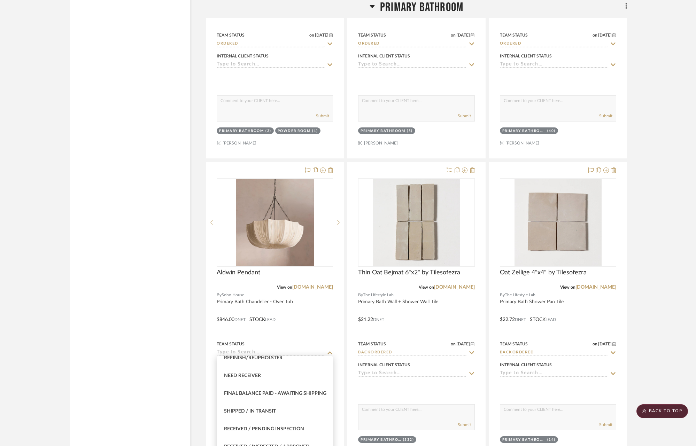
scroll to position [1108, 0]
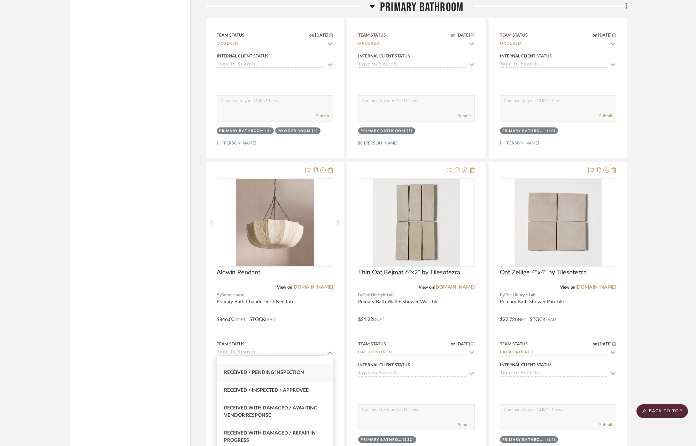
click at [289, 377] on div "Received / Pending Inspection" at bounding box center [275, 373] width 116 height 18
type input "Received / Pending Inspection"
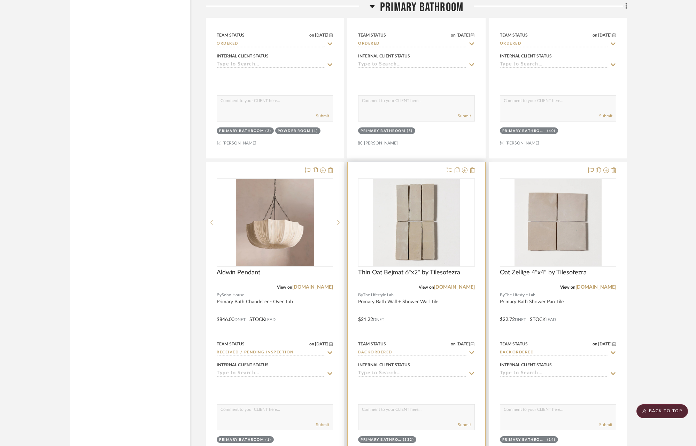
click at [471, 350] on icon at bounding box center [472, 353] width 6 height 6
click at [474, 351] on icon at bounding box center [472, 353] width 6 height 6
type input "[DATE]"
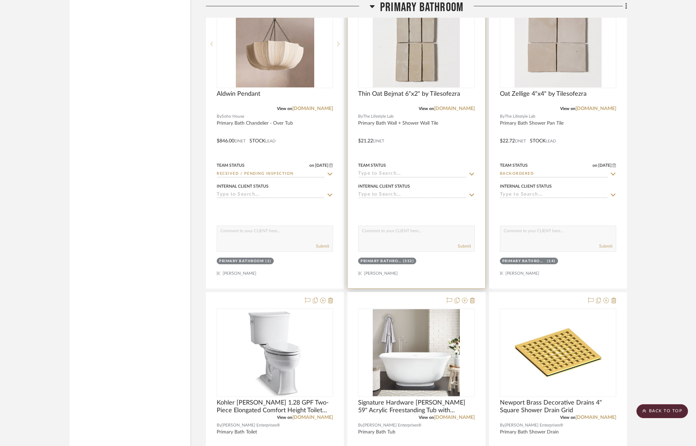
click at [473, 172] on icon at bounding box center [472, 174] width 6 height 6
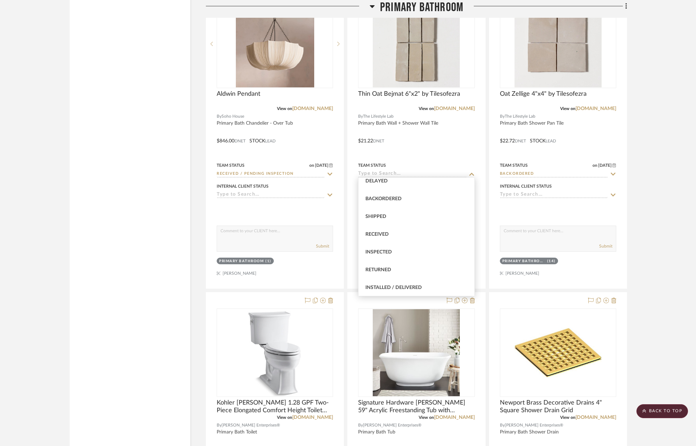
scroll to position [0, 0]
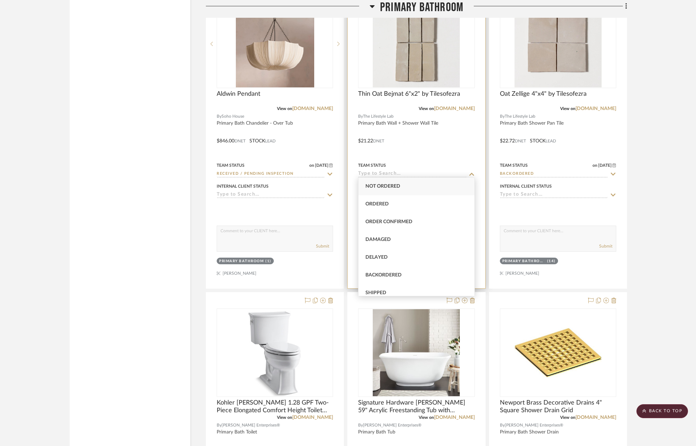
click at [392, 202] on div "Ordered" at bounding box center [417, 204] width 116 height 18
type input "Ordered"
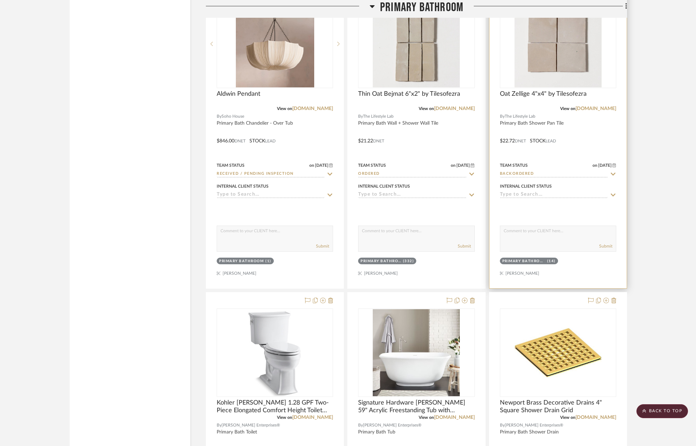
click at [613, 173] on icon at bounding box center [613, 174] width 5 height 3
click at [615, 172] on icon at bounding box center [613, 174] width 6 height 6
type input "[DATE]"
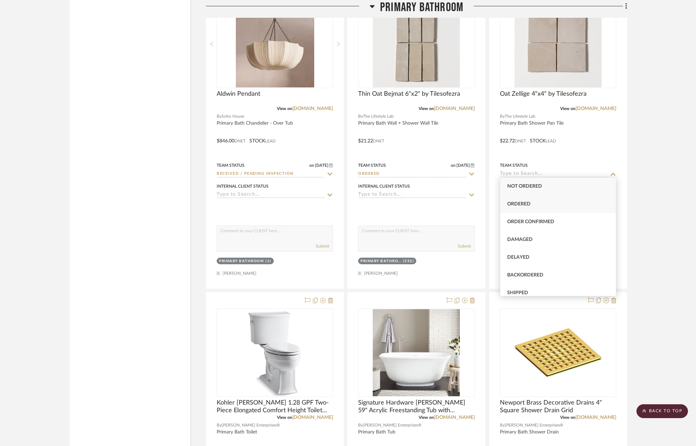
click at [530, 203] on span "Ordered" at bounding box center [518, 204] width 23 height 5
type input "Ordered"
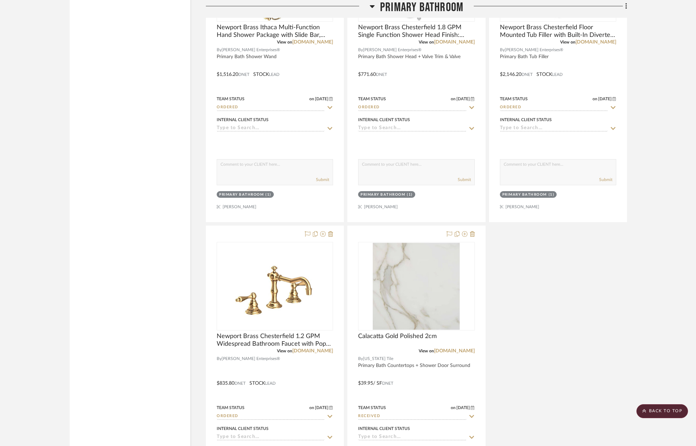
scroll to position [3601, 0]
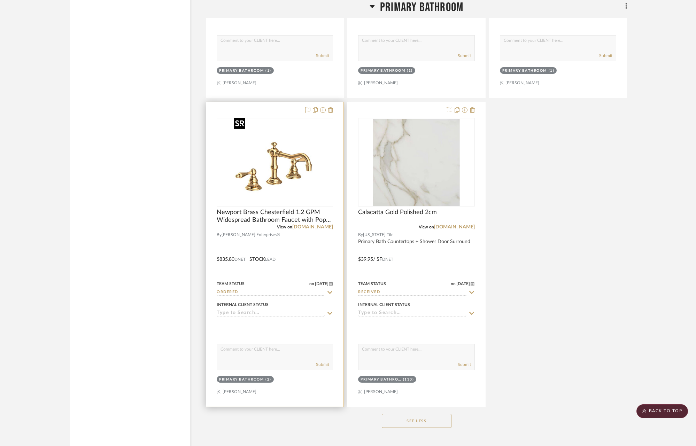
click at [286, 163] on img "0" at bounding box center [274, 162] width 87 height 87
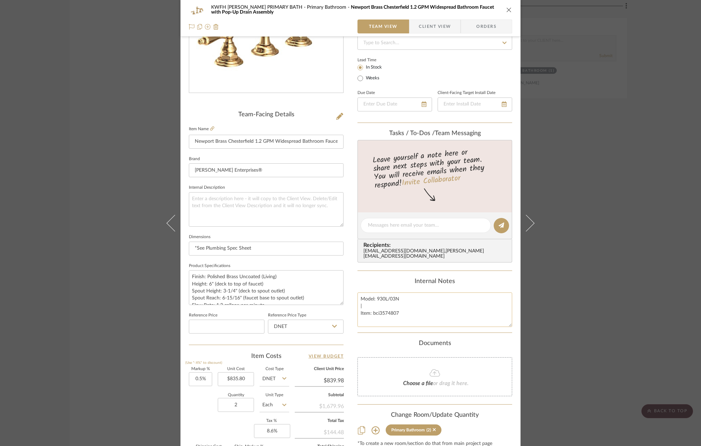
scroll to position [38, 0]
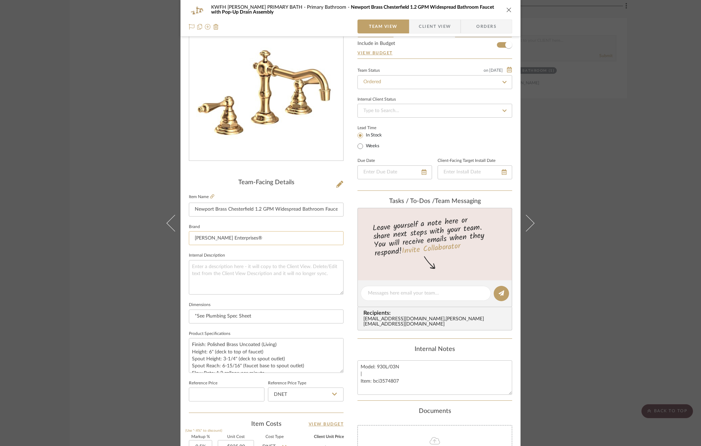
click at [264, 239] on input "[PERSON_NAME] Enterprises®" at bounding box center [266, 238] width 155 height 14
click at [285, 233] on input "[PERSON_NAME] Enterprises®" at bounding box center [266, 238] width 155 height 14
click at [492, 26] on span "Orders" at bounding box center [487, 27] width 36 height 14
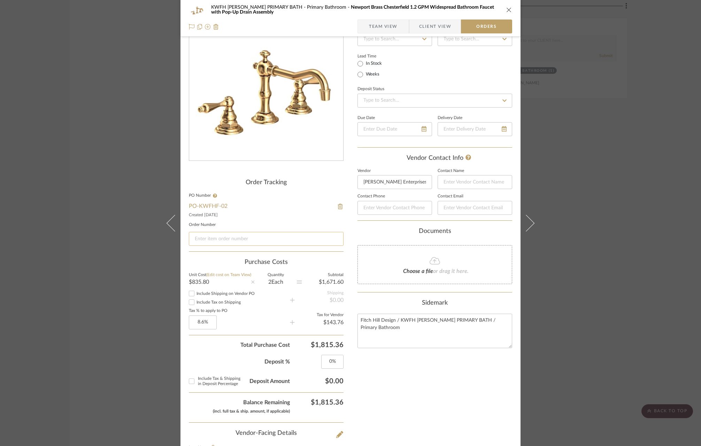
click at [260, 239] on input at bounding box center [266, 239] width 155 height 14
paste input "G050133089"
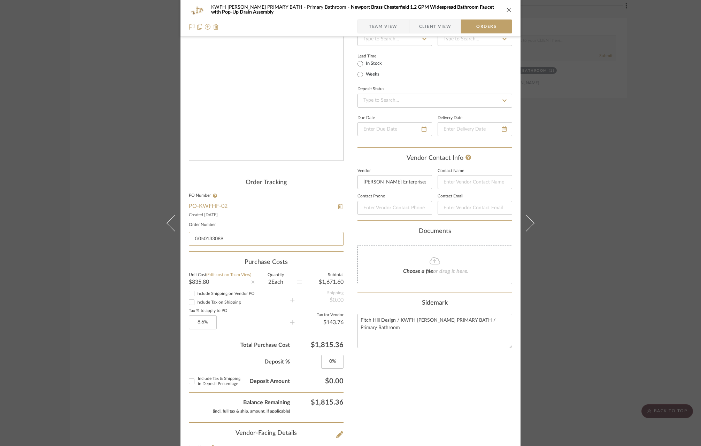
scroll to position [0, 0]
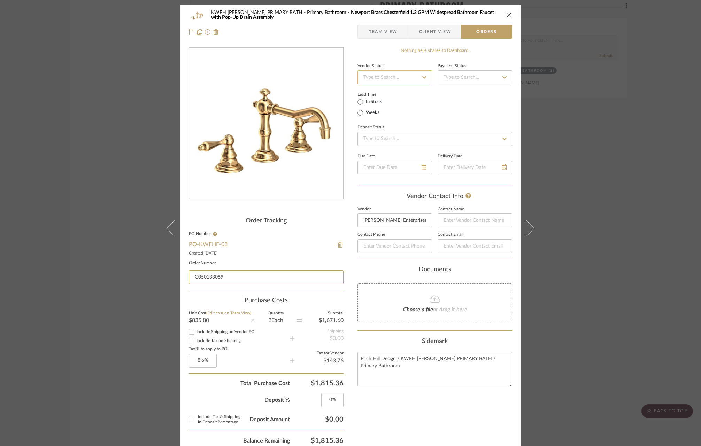
type input "G050133089"
click at [407, 78] on input at bounding box center [394, 77] width 75 height 14
click at [406, 107] on span "Order Acknowledged" at bounding box center [384, 108] width 45 height 5
type input "[DATE]"
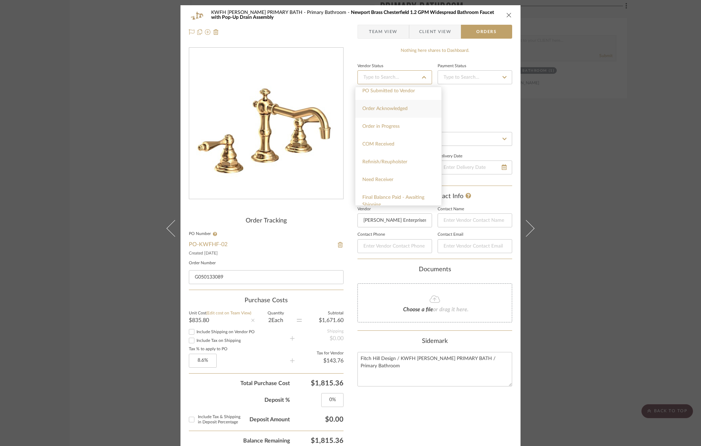
type input "Order Acknowledged"
type input "[DATE]"
click at [442, 78] on input at bounding box center [475, 77] width 75 height 14
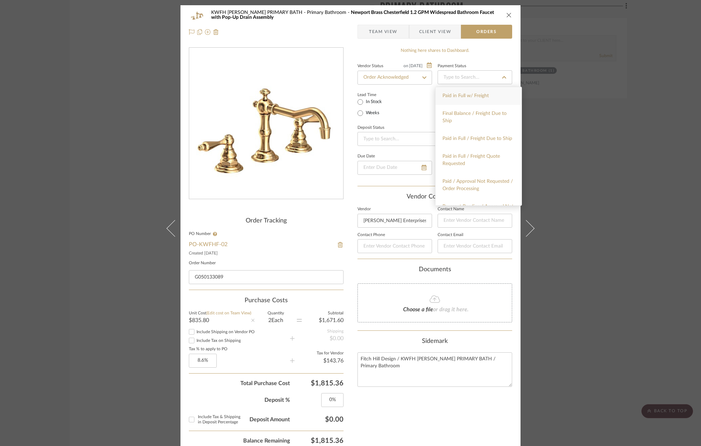
click at [459, 97] on span "Paid in Full w/ Freight" at bounding box center [465, 95] width 46 height 5
type input "[DATE]"
type input "Paid in Full w/ Freight"
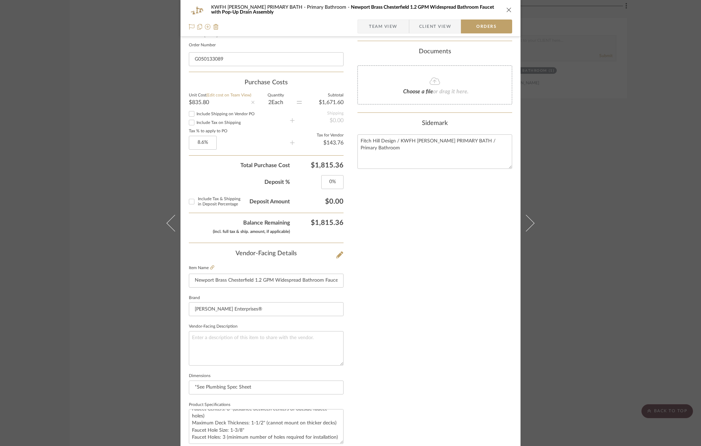
scroll to position [301, 0]
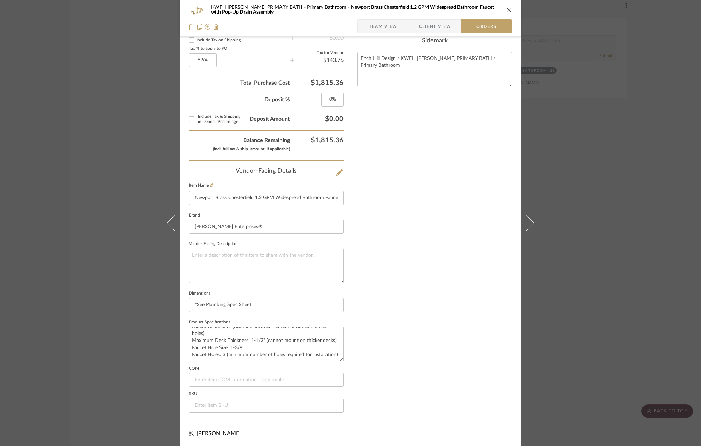
click at [392, 25] on span "Team View" at bounding box center [383, 27] width 29 height 14
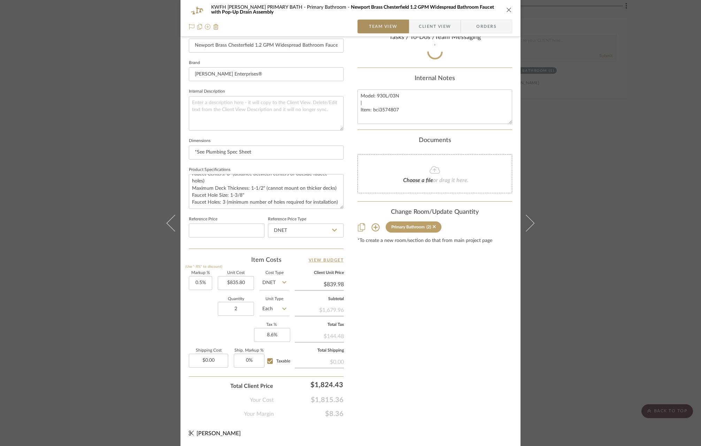
scroll to position [201, 0]
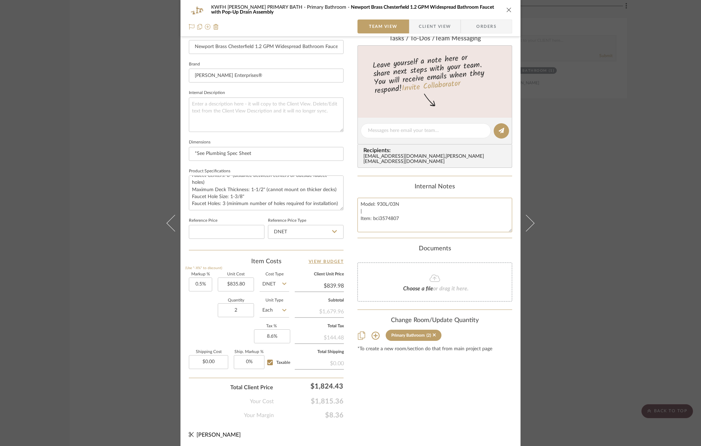
drag, startPoint x: 408, startPoint y: 200, endPoint x: 353, endPoint y: 198, distance: 55.5
click at [353, 198] on div "KWFH [PERSON_NAME] PRIMARY BATH Primary Bathroom [GEOGRAPHIC_DATA] 1.2 GPM Wide…" at bounding box center [350, 126] width 340 height 644
click at [485, 25] on span "Orders" at bounding box center [487, 27] width 36 height 14
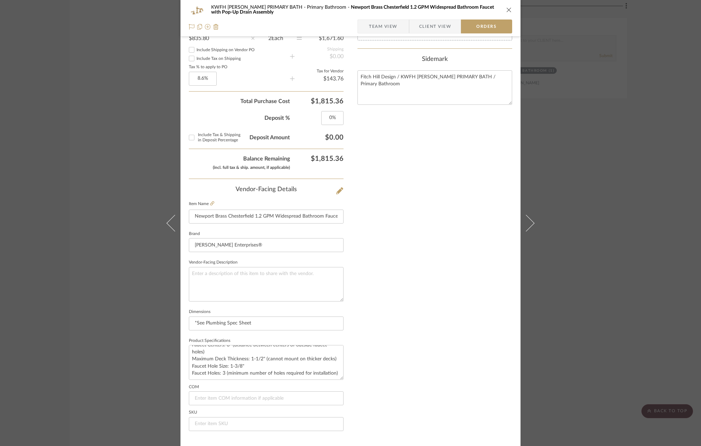
scroll to position [301, 0]
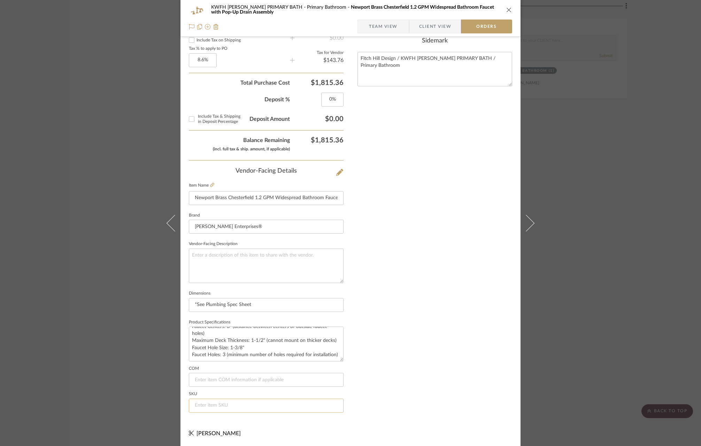
click at [200, 410] on input at bounding box center [266, 406] width 155 height 14
paste input "Model: 930L/03N"
type input "Model: 930L/03N"
click at [474, 352] on div "Nothing here shares to Dashboard. Vendor Status on [DATE] [DATE] Order Acknowle…" at bounding box center [434, 83] width 155 height 672
click at [507, 10] on icon "close" at bounding box center [509, 10] width 6 height 6
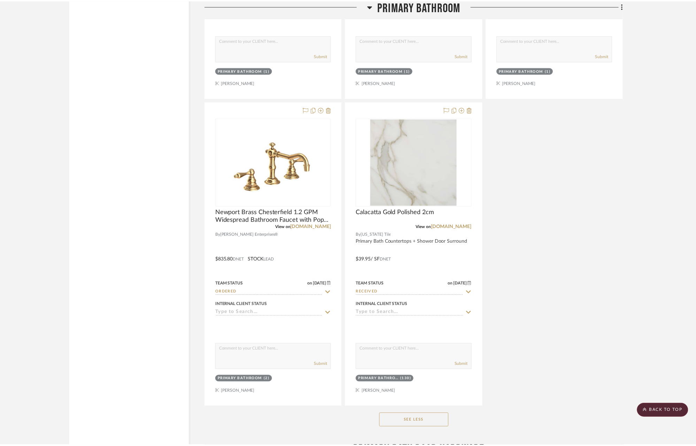
scroll to position [3601, 0]
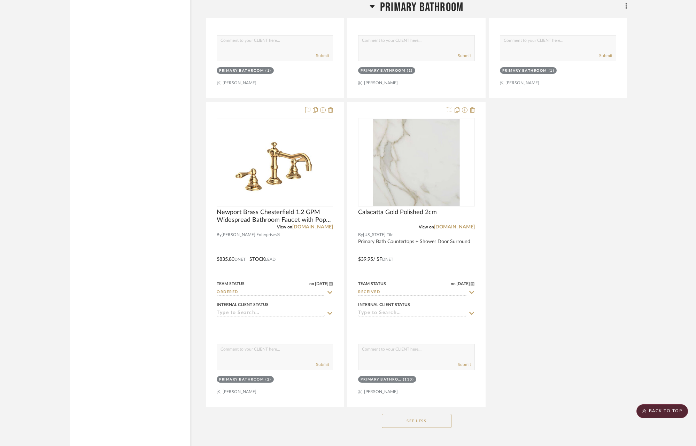
click at [419, 416] on button "See Less" at bounding box center [417, 421] width 70 height 14
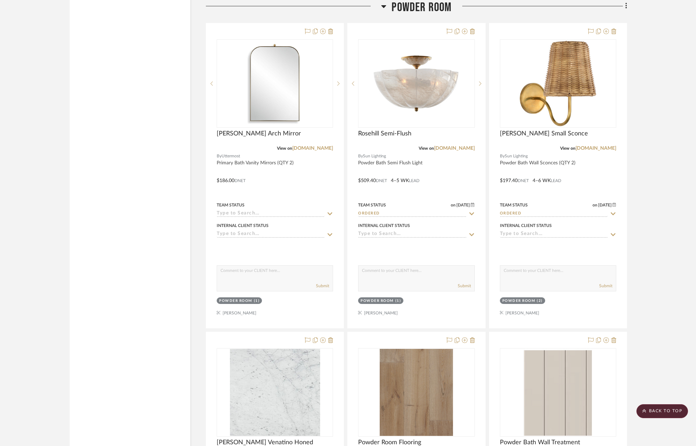
scroll to position [2480, 0]
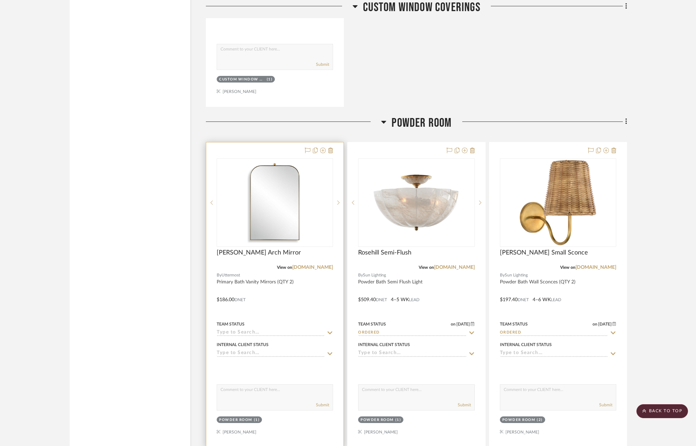
click at [331, 332] on icon at bounding box center [330, 333] width 5 height 3
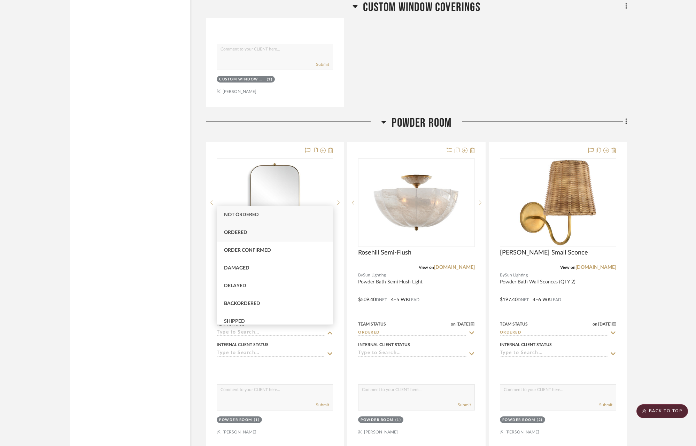
click at [285, 235] on div "Ordered" at bounding box center [275, 233] width 116 height 18
type input "[DATE]"
type input "Ordered"
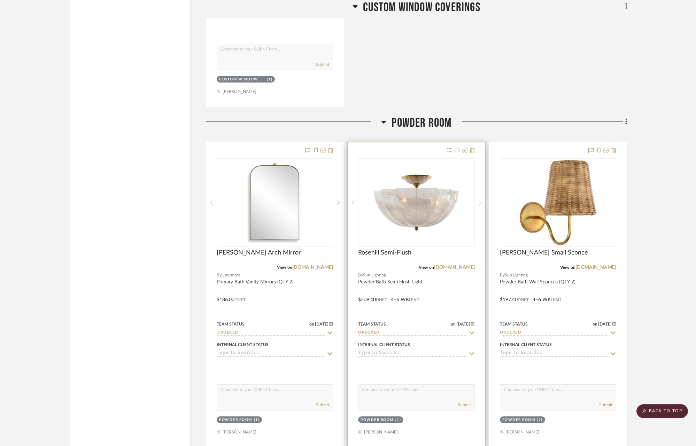
click at [470, 330] on icon at bounding box center [472, 333] width 6 height 6
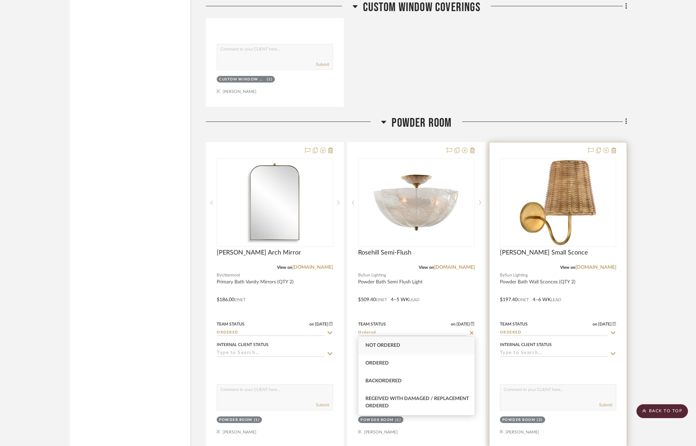
click at [492, 271] on div at bounding box center [558, 295] width 137 height 305
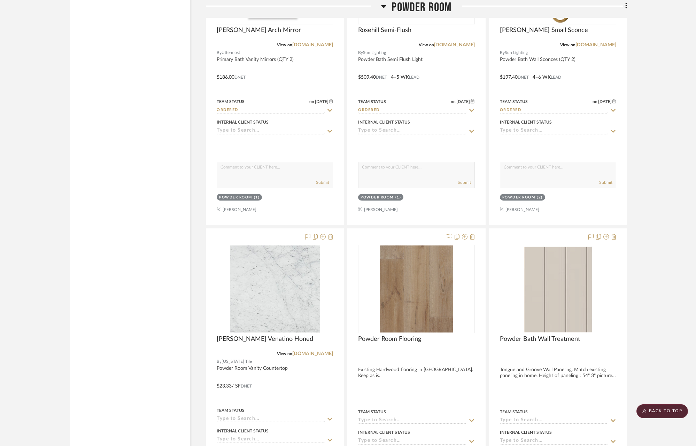
scroll to position [2822, 0]
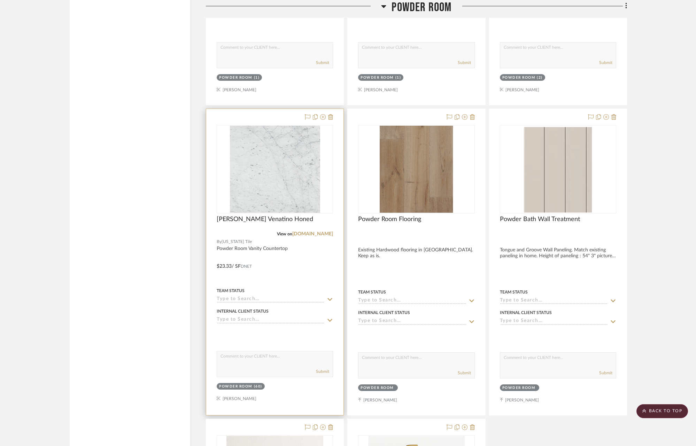
click at [331, 297] on fa-icon at bounding box center [330, 300] width 6 height 7
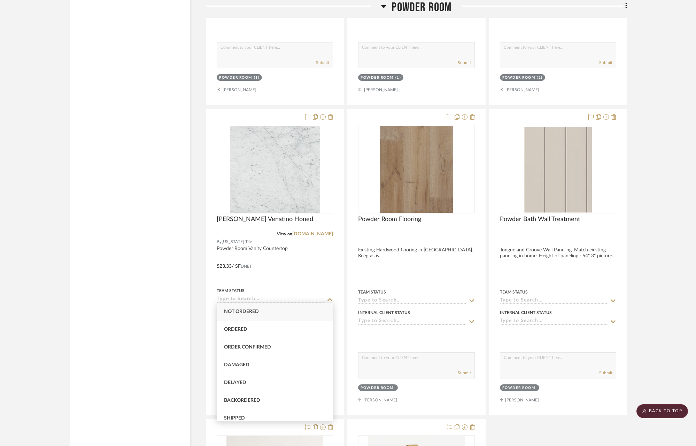
click at [272, 311] on div "Not ordered" at bounding box center [275, 312] width 116 height 18
type input "[DATE]"
type input "Not ordered"
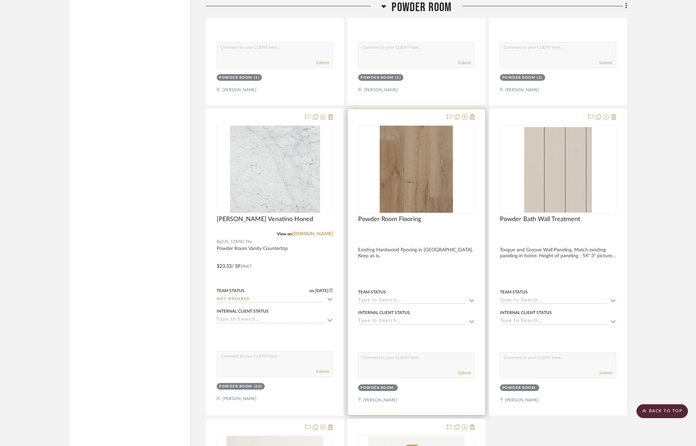
click at [473, 300] on icon at bounding box center [471, 301] width 5 height 3
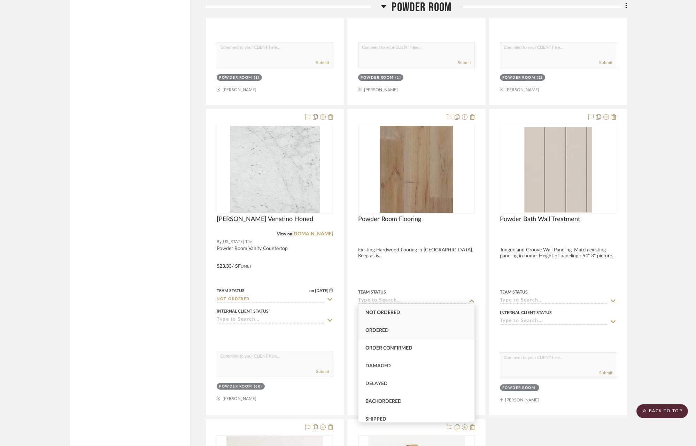
click at [405, 330] on div "Ordered" at bounding box center [417, 331] width 116 height 18
type input "[DATE]"
type input "Ordered"
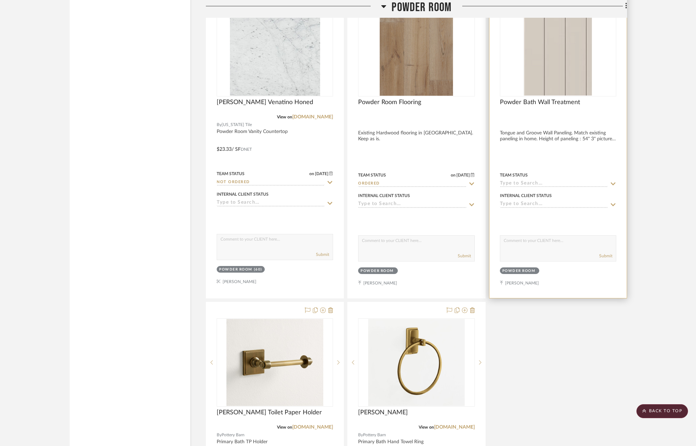
scroll to position [2953, 0]
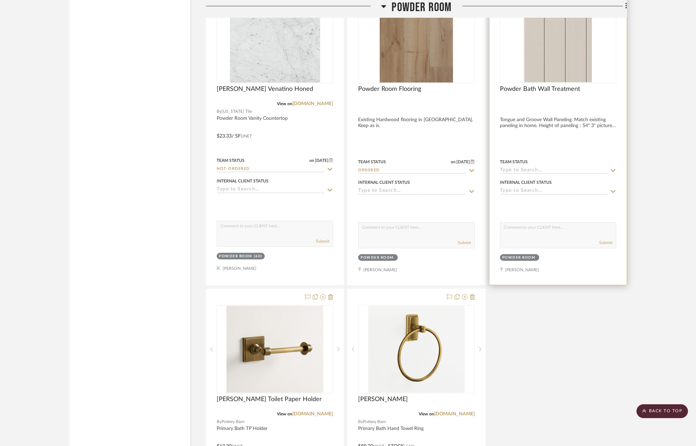
click at [614, 168] on icon at bounding box center [613, 171] width 6 height 6
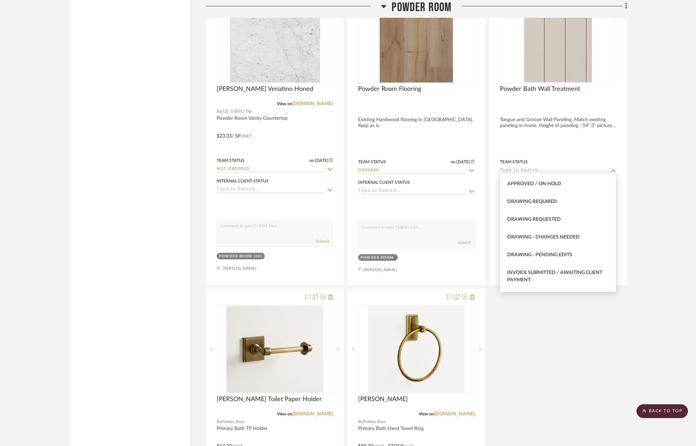
scroll to position [460, 0]
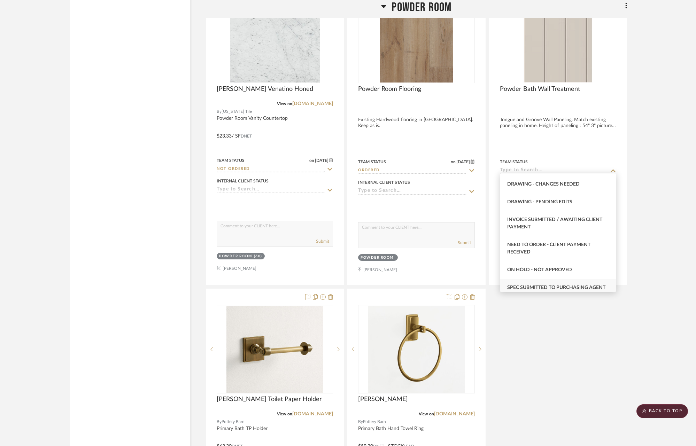
click at [565, 286] on span "Spec Submitted to Purchasing Agent" at bounding box center [556, 287] width 98 height 5
type input "[DATE]"
type input "Spec Submitted to Purchasing Agent"
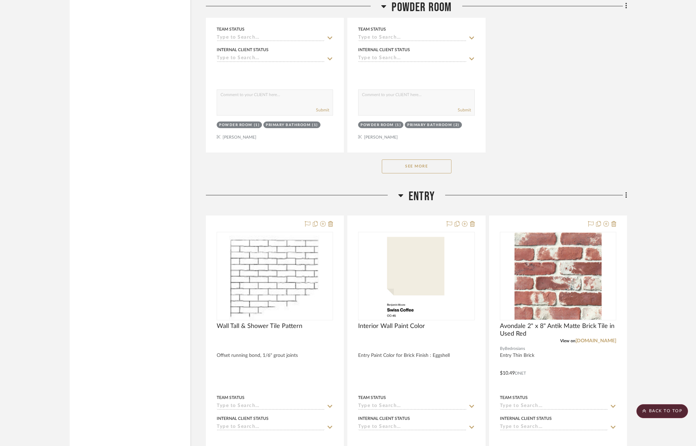
scroll to position [3556, 0]
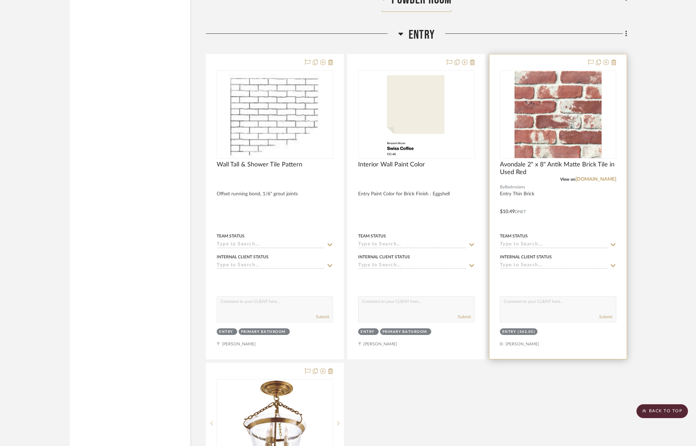
click at [611, 242] on icon at bounding box center [613, 245] width 6 height 6
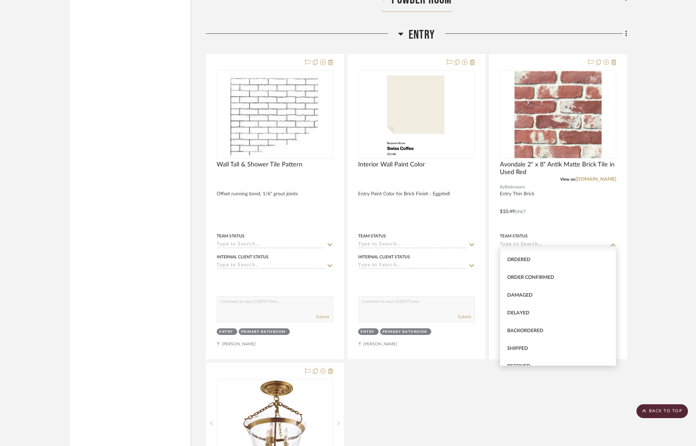
scroll to position [0, 0]
click at [545, 252] on div "Not ordered" at bounding box center [558, 256] width 116 height 18
type input "[DATE]"
type input "Not ordered"
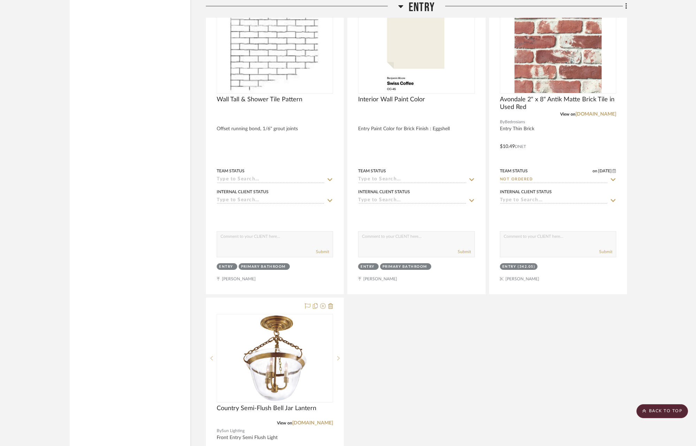
scroll to position [3504, 0]
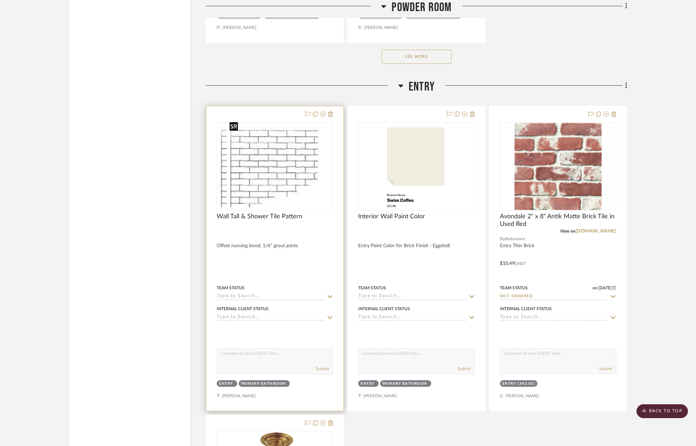
click at [298, 192] on img "0" at bounding box center [265, 166] width 97 height 87
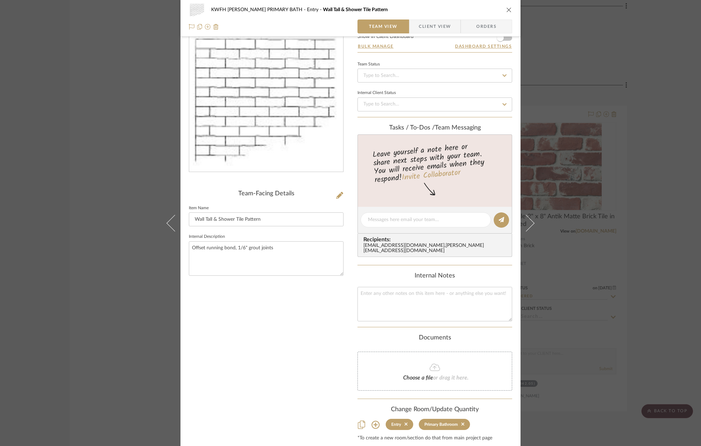
scroll to position [44, 0]
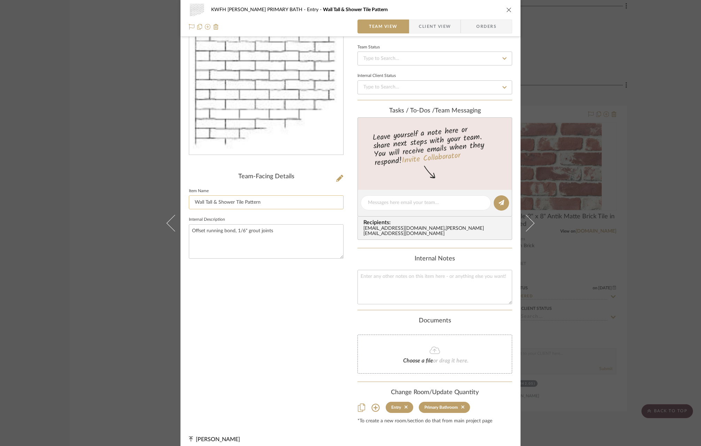
click at [238, 198] on input "Wall Tall & Shower Tile Pattern" at bounding box center [266, 202] width 155 height 14
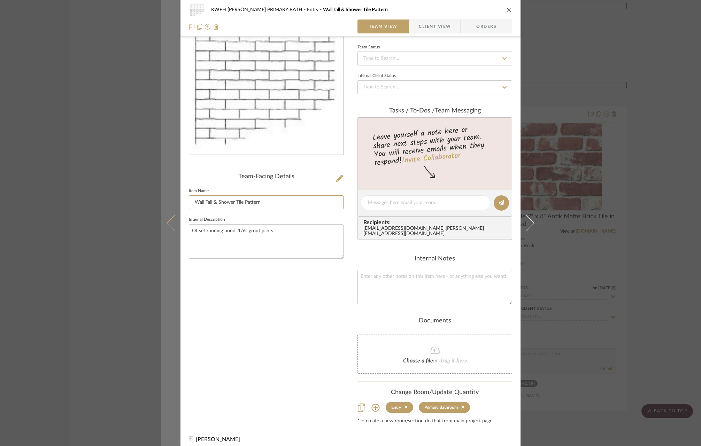
drag, startPoint x: 232, startPoint y: 202, endPoint x: 176, endPoint y: 201, distance: 56.1
click at [176, 201] on mat-dialog-content "KWFH [PERSON_NAME] PRIMARY BATH Entry Wall Tall & Shower Tile Pattern Team View…" at bounding box center [350, 206] width 379 height 491
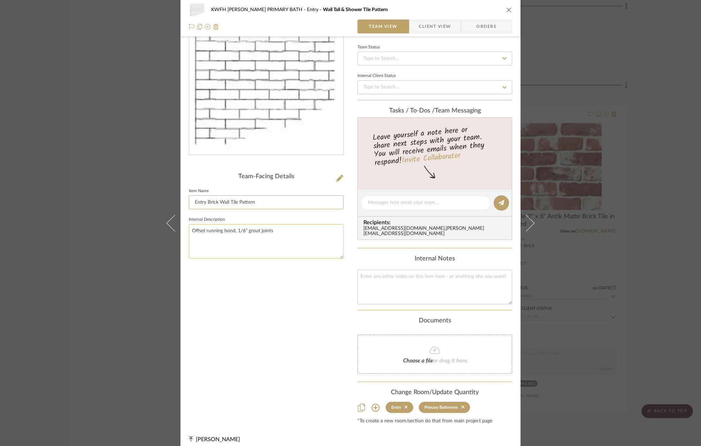
type input "Entry Brick Wall Tile Pattern"
click at [234, 244] on textarea "Offset running bond, 1/6" grout joints" at bounding box center [266, 241] width 155 height 34
click at [239, 230] on textarea "Offset running bond, 1/6" grout joints" at bounding box center [266, 241] width 155 height 34
click at [275, 229] on textarea "Offset running bond, 1/16" grout joints" at bounding box center [266, 241] width 155 height 34
click at [491, 28] on span "Orders" at bounding box center [487, 27] width 36 height 14
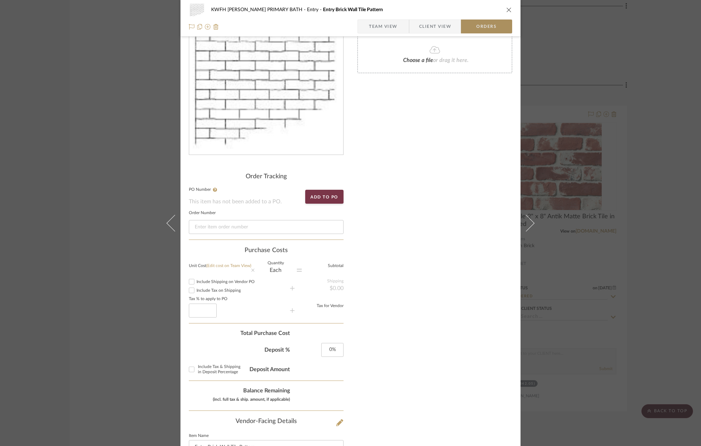
type textarea "Offset running bond, 1/16" grout joints. Soldier Stack above the front french d…"
click at [506, 9] on icon "close" at bounding box center [509, 10] width 6 height 6
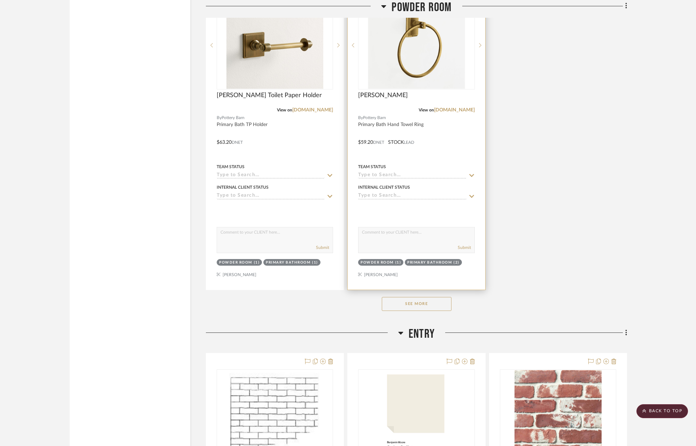
scroll to position [3257, 0]
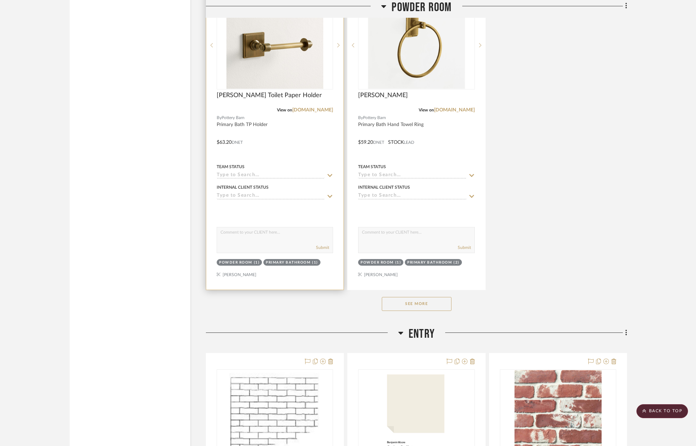
click at [331, 173] on icon at bounding box center [330, 176] width 6 height 6
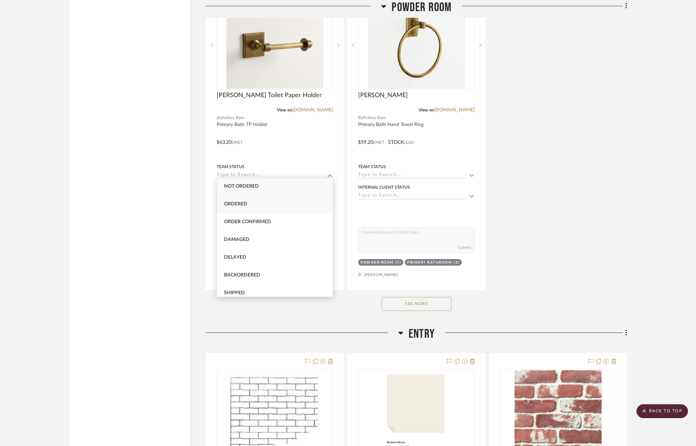
scroll to position [0, 0]
click at [259, 186] on div "Not ordered" at bounding box center [275, 187] width 116 height 18
type input "[DATE]"
type input "Not ordered"
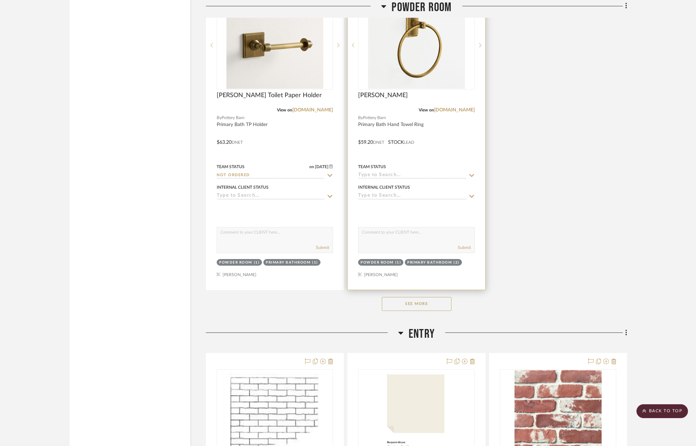
click at [470, 173] on icon at bounding box center [472, 176] width 6 height 6
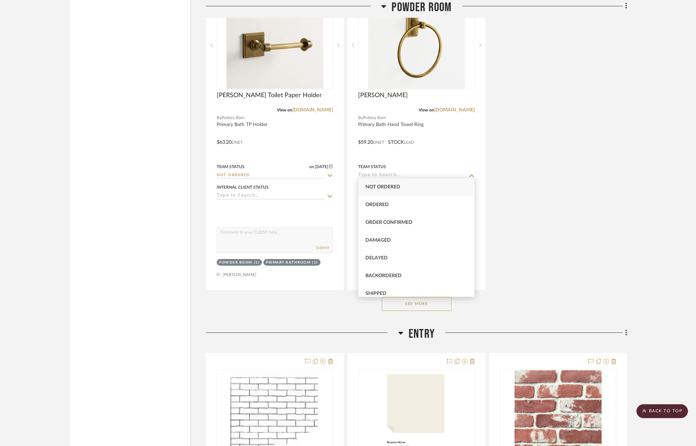
click at [401, 190] on div "Not ordered" at bounding box center [417, 187] width 116 height 18
type input "[DATE]"
type input "Not ordered"
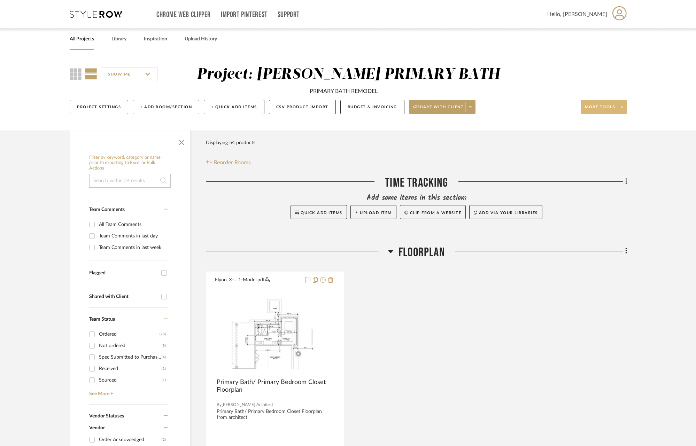
click at [621, 109] on icon at bounding box center [622, 107] width 2 height 4
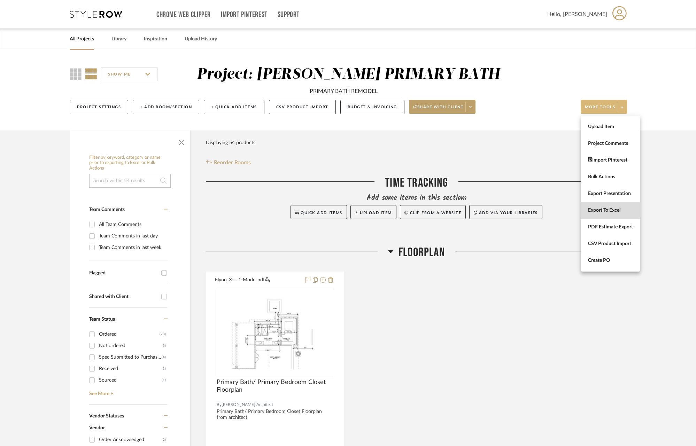
click at [600, 210] on span "Export To Excel" at bounding box center [610, 211] width 45 height 6
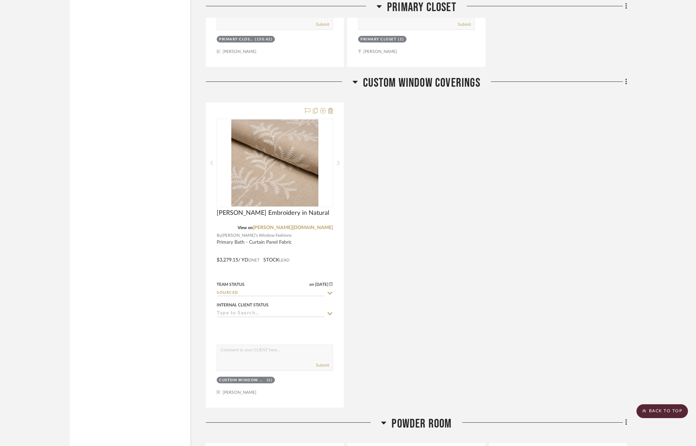
scroll to position [2119, 0]
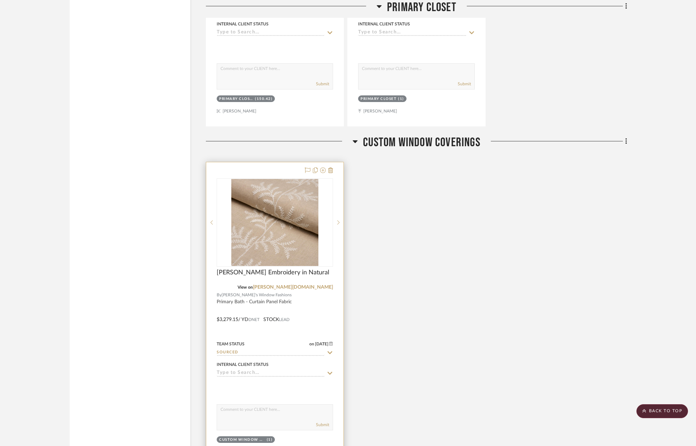
click at [330, 351] on icon at bounding box center [330, 353] width 6 height 6
click at [331, 350] on icon at bounding box center [330, 353] width 6 height 6
type input "[DATE]"
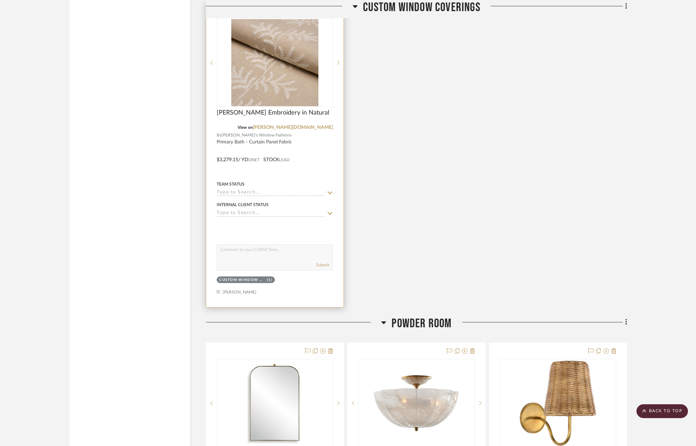
scroll to position [2280, 0]
click at [333, 189] on icon at bounding box center [330, 192] width 6 height 6
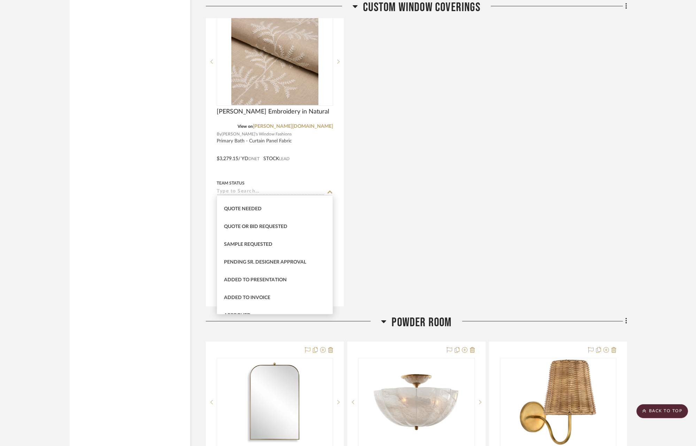
scroll to position [303, 0]
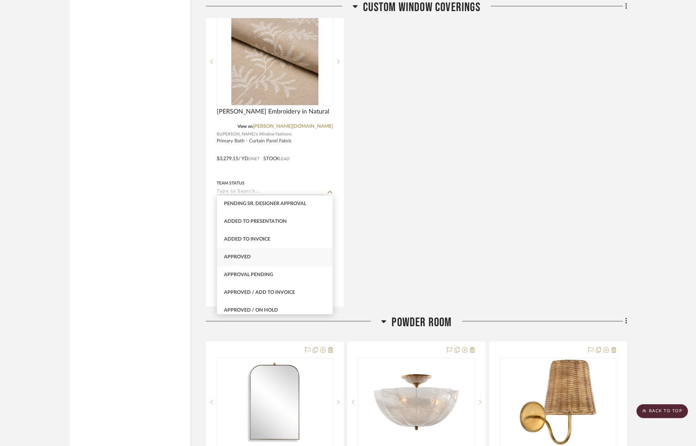
click at [264, 258] on div "Approved" at bounding box center [275, 257] width 116 height 18
type input "Approved"
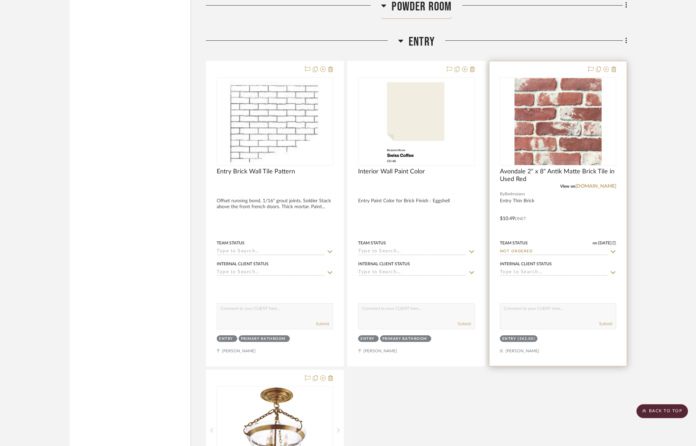
scroll to position [3500, 0]
